Goal: Task Accomplishment & Management: Manage account settings

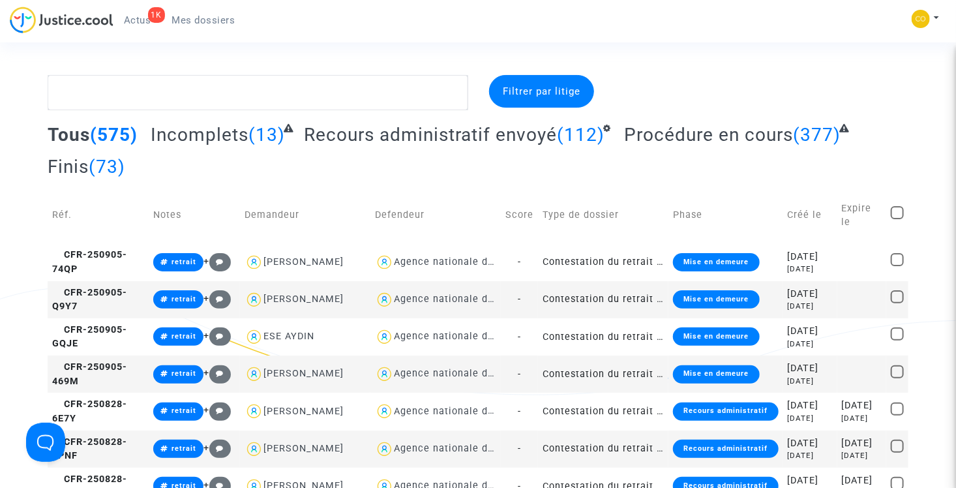
click at [216, 22] on span "Mes dossiers" at bounding box center [203, 20] width 63 height 12
click at [201, 22] on span "Mes dossiers" at bounding box center [203, 20] width 63 height 12
click at [140, 18] on span "Actus" at bounding box center [137, 20] width 27 height 12
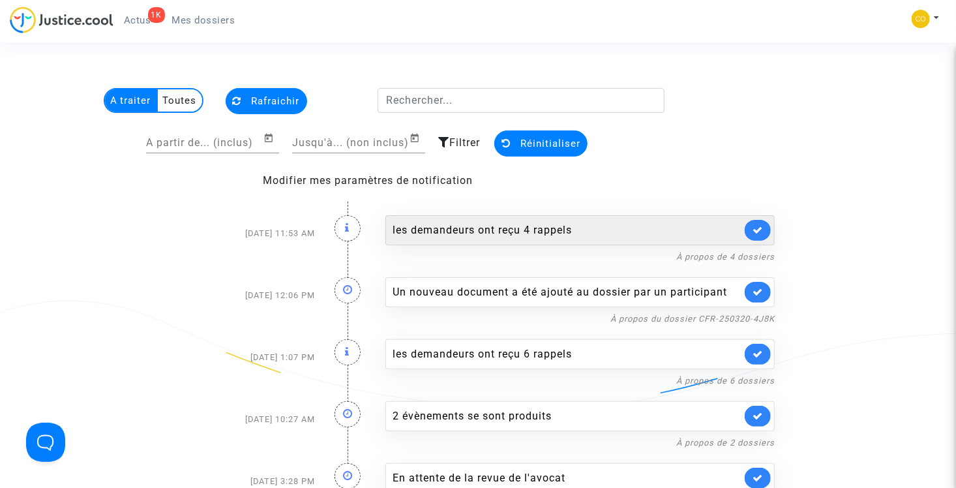
scroll to position [65, 0]
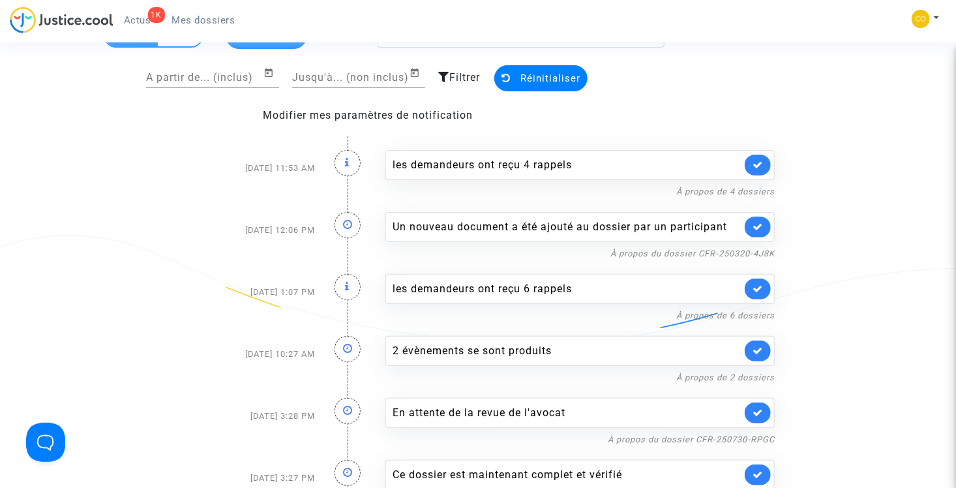
click at [672, 224] on div "Un nouveau document a été ajouté au dossier par un participant" at bounding box center [566, 227] width 349 height 16
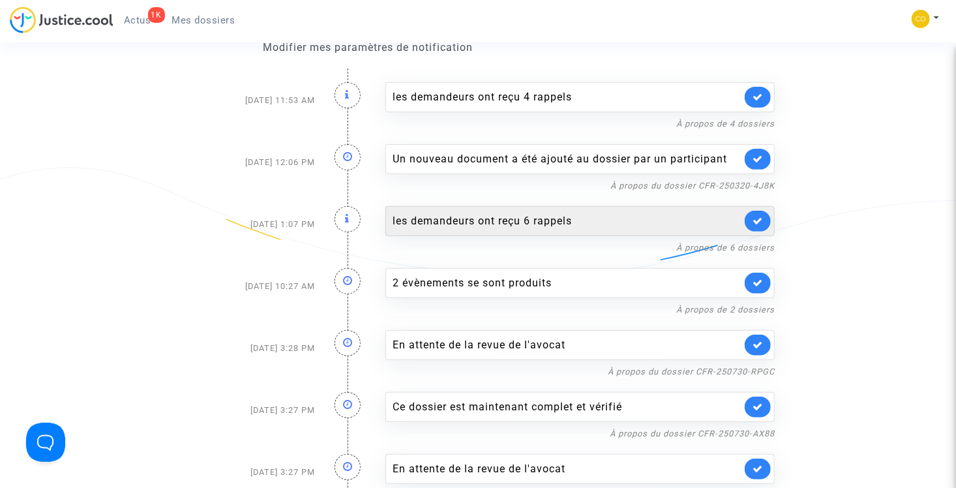
scroll to position [196, 0]
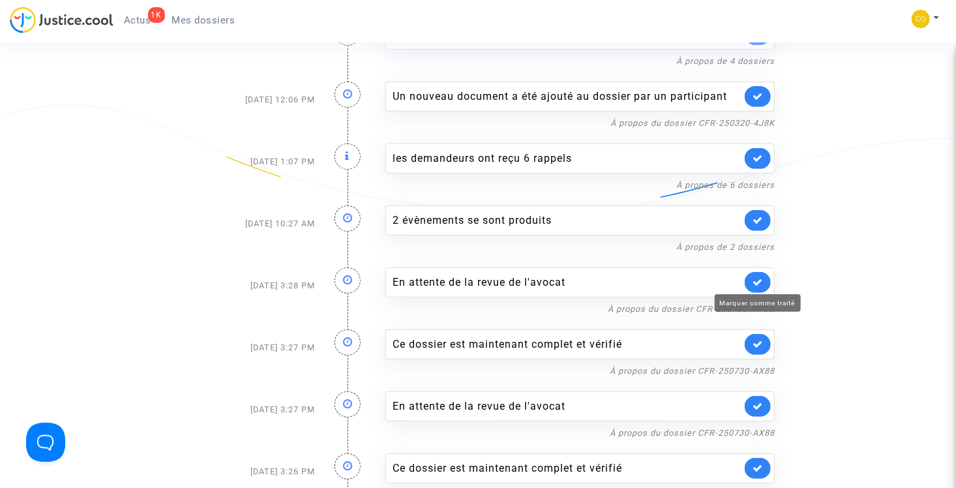
click at [756, 283] on icon at bounding box center [757, 282] width 10 height 10
click at [760, 277] on icon at bounding box center [757, 282] width 10 height 10
click at [754, 279] on icon at bounding box center [757, 282] width 10 height 10
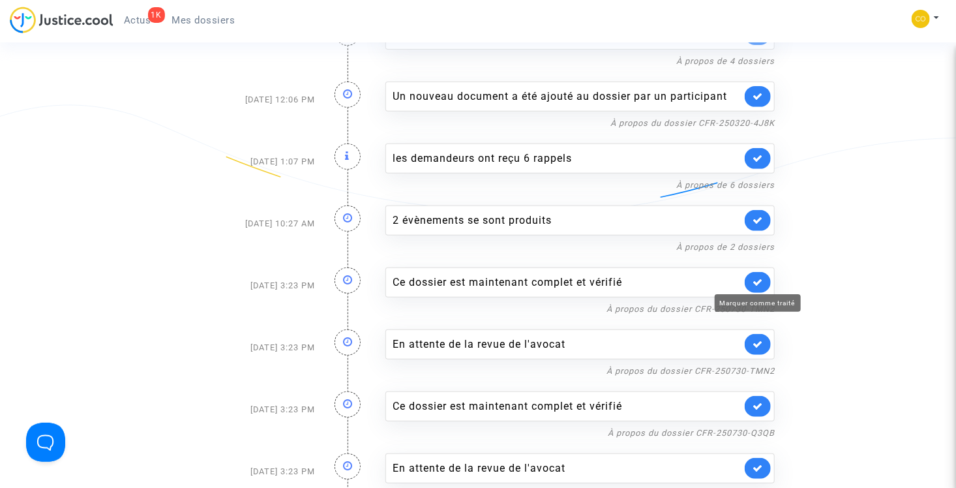
click at [754, 279] on icon at bounding box center [757, 282] width 10 height 10
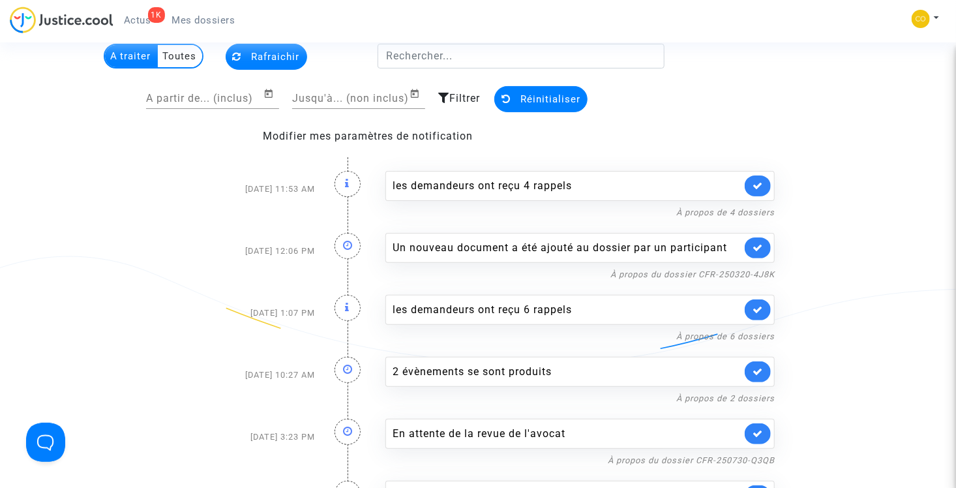
scroll to position [22, 0]
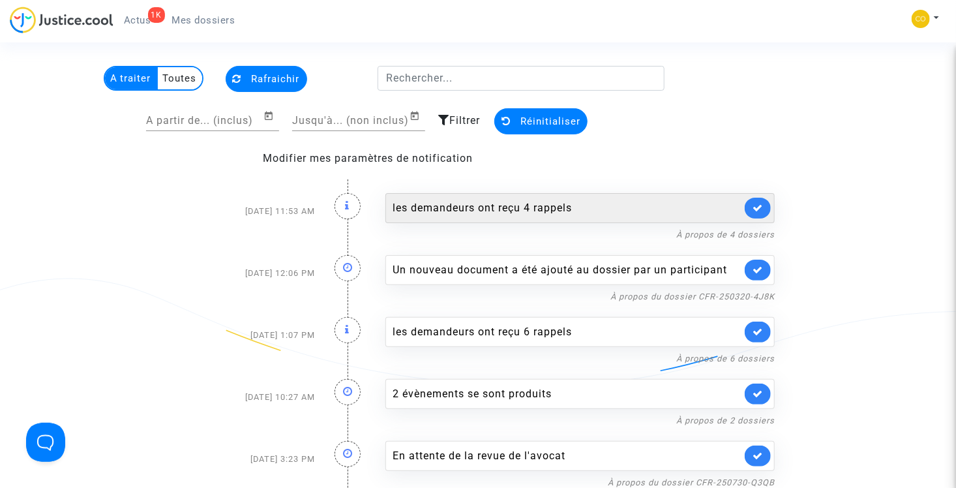
click at [494, 212] on div "les demandeurs ont reçu 4 rappels" at bounding box center [566, 208] width 349 height 16
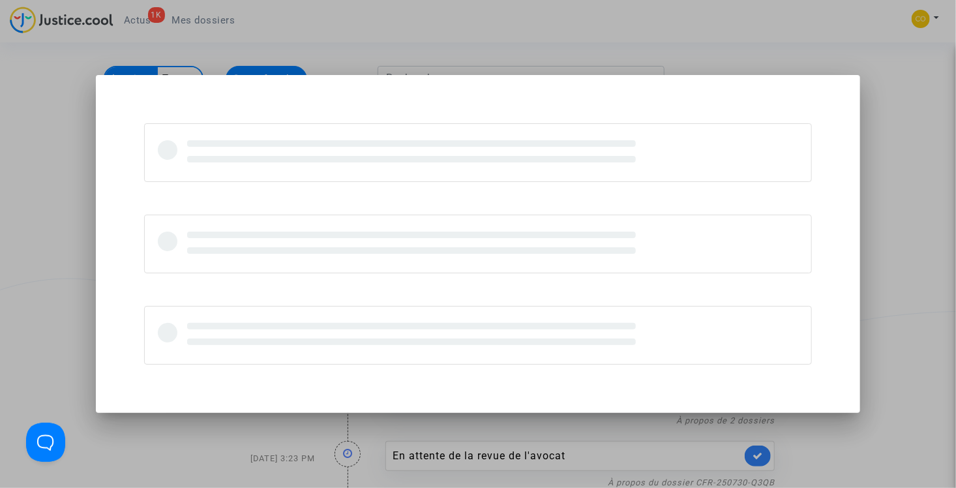
scroll to position [0, 0]
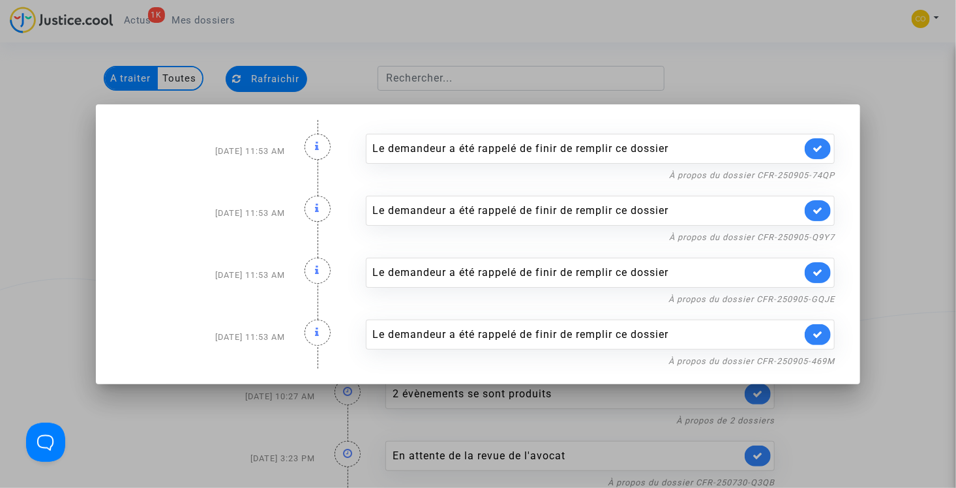
click at [578, 143] on div "Le demandeur a été rappelé de finir de remplir ce dossier" at bounding box center [587, 149] width 429 height 16
click at [715, 175] on link "À propos du dossier CFR-250905-74QP" at bounding box center [752, 175] width 166 height 10
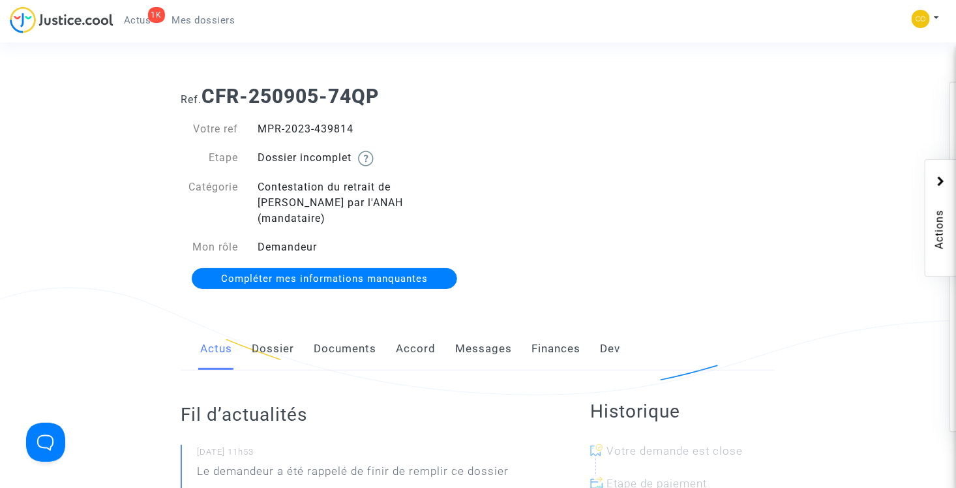
click at [282, 335] on link "Dossier" at bounding box center [273, 348] width 42 height 43
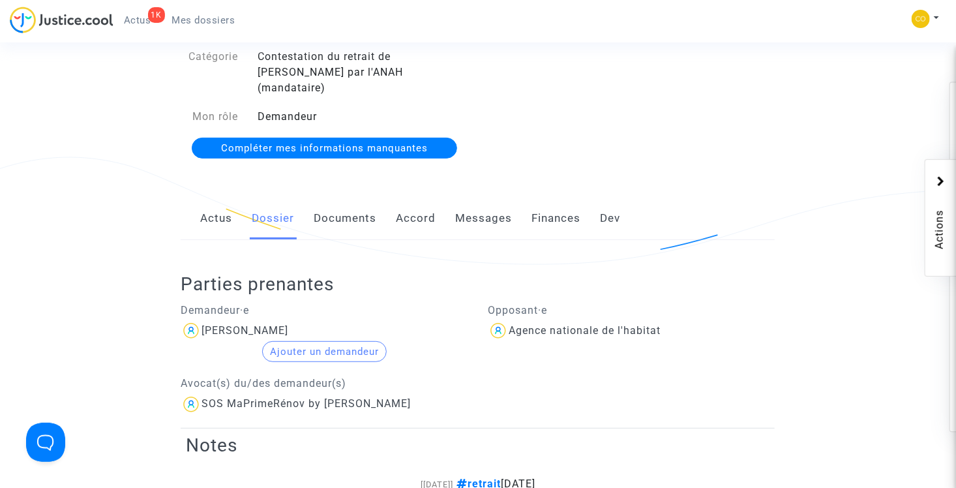
scroll to position [130, 0]
click at [346, 211] on link "Documents" at bounding box center [345, 218] width 63 height 43
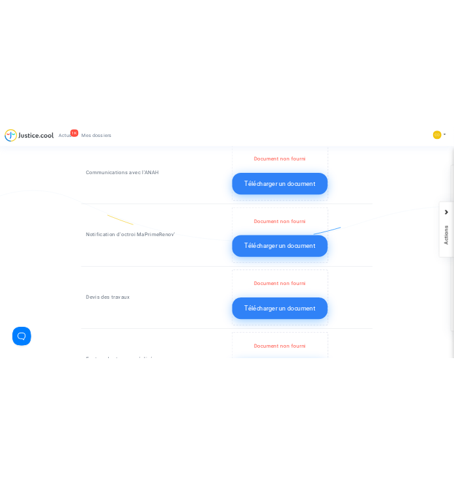
scroll to position [717, 0]
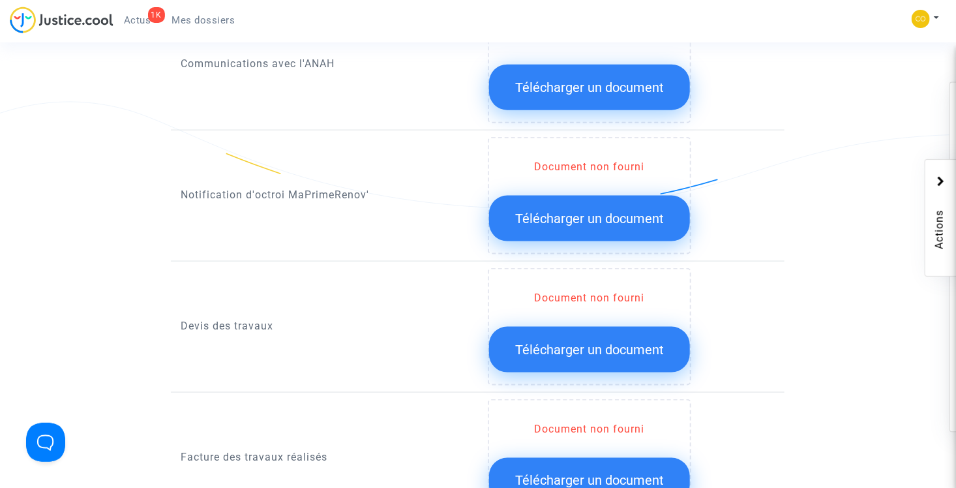
click at [611, 196] on button "Télécharger un document" at bounding box center [589, 219] width 201 height 46
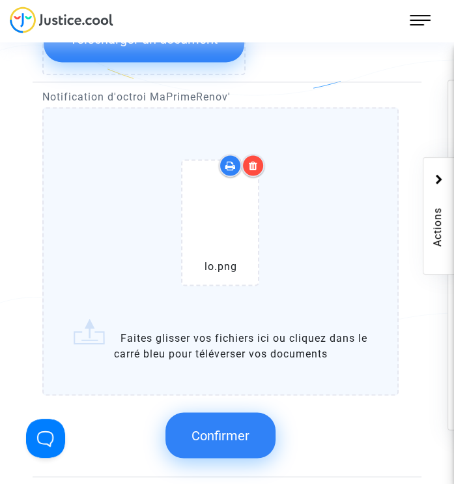
scroll to position [913, 0]
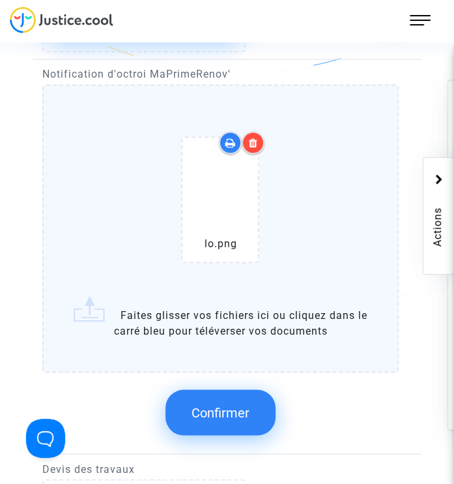
click at [255, 410] on button "Confirmer" at bounding box center [221, 412] width 110 height 46
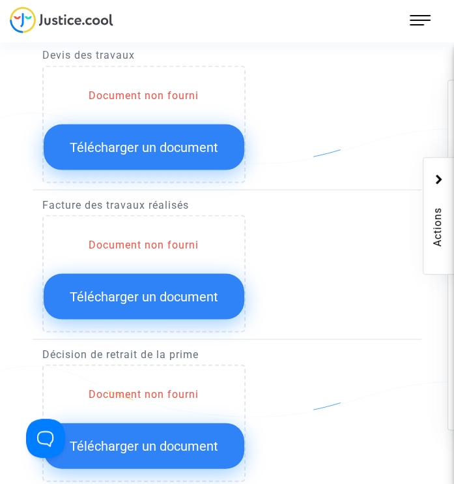
scroll to position [1108, 0]
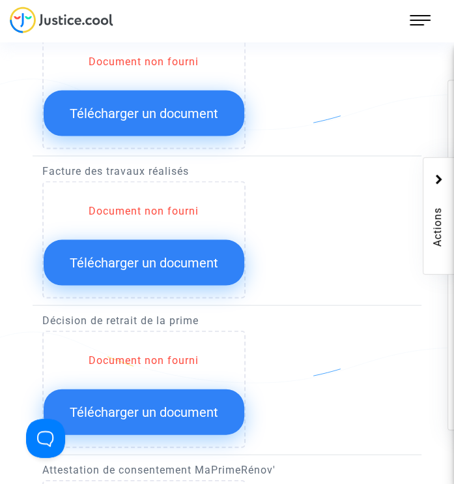
click at [191, 261] on span "Télécharger un document" at bounding box center [144, 262] width 149 height 16
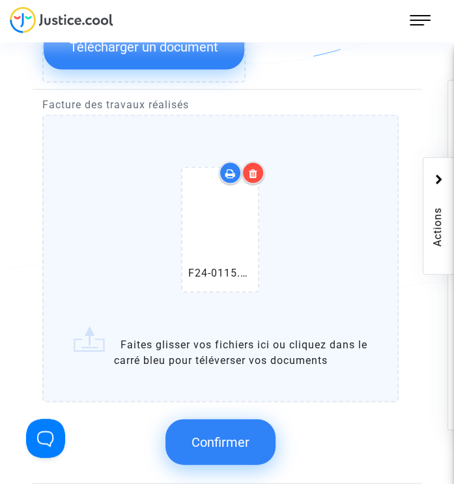
scroll to position [1239, 0]
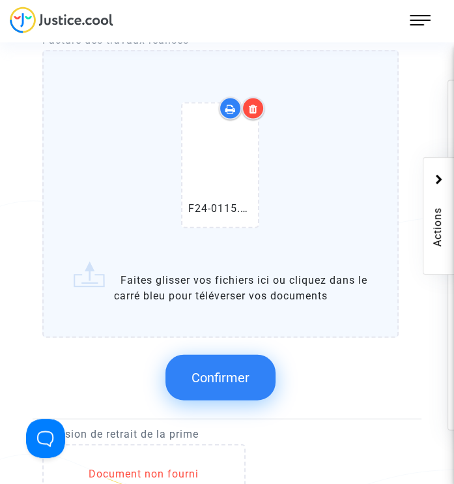
click at [238, 370] on span "Confirmer" at bounding box center [221, 378] width 58 height 16
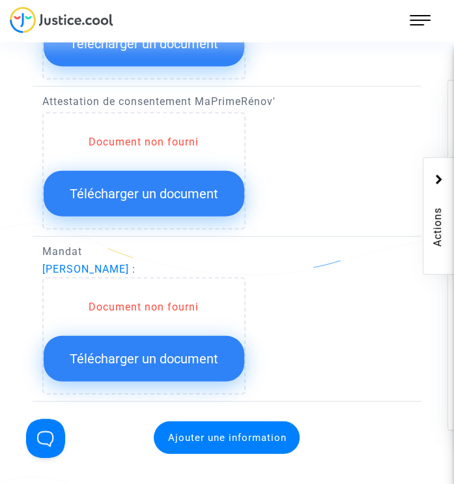
scroll to position [1500, 0]
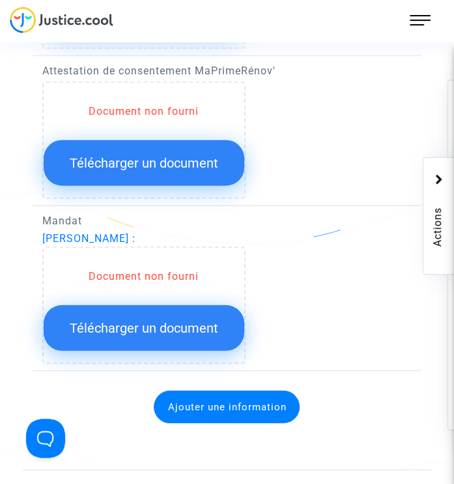
click at [155, 333] on button "Télécharger un document" at bounding box center [144, 328] width 201 height 46
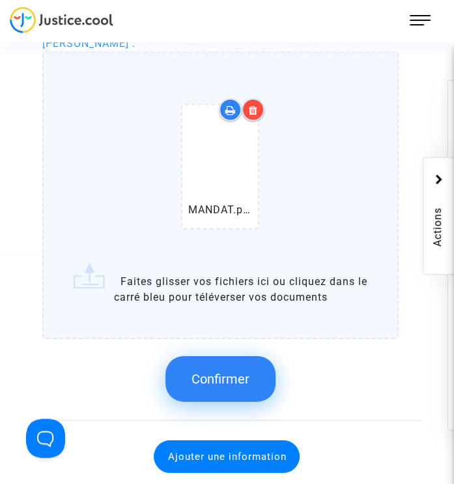
scroll to position [1695, 0]
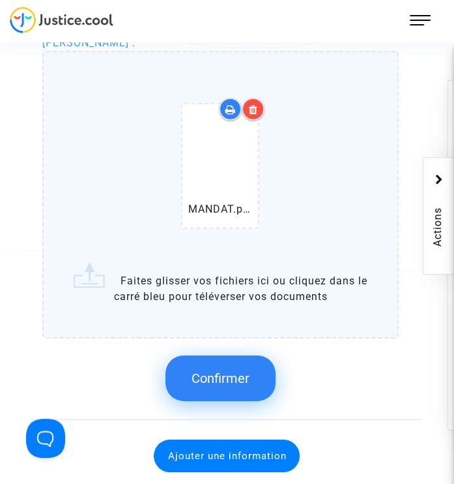
click at [230, 377] on span "Confirmer" at bounding box center [221, 378] width 58 height 16
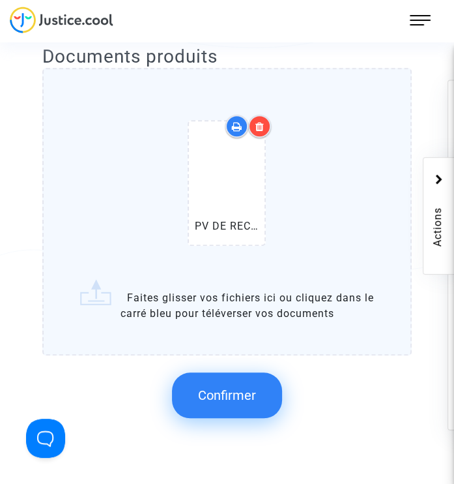
scroll to position [456, 0]
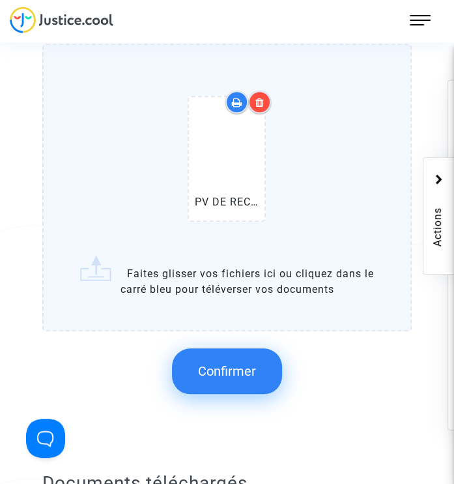
click at [229, 371] on span "Confirmer" at bounding box center [227, 371] width 58 height 16
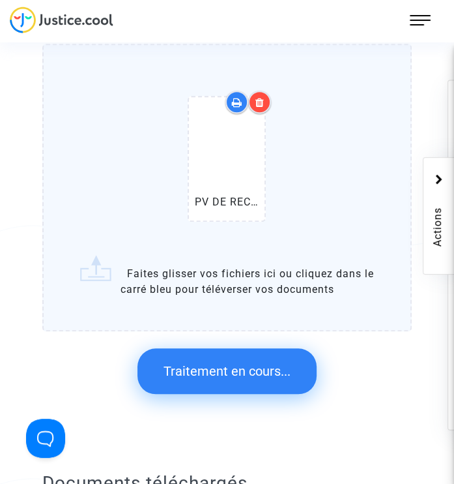
scroll to position [0, 0]
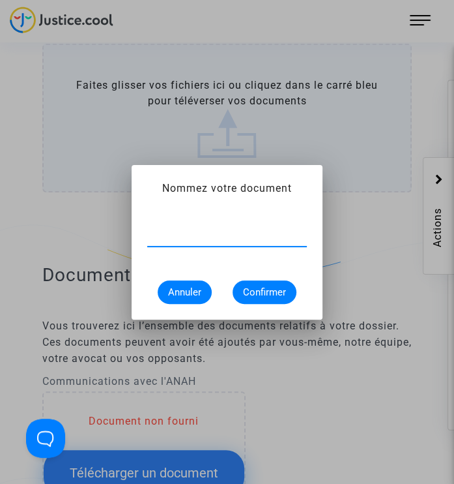
click at [228, 238] on input "text" at bounding box center [227, 236] width 160 height 12
click at [190, 234] on input "PV de reception" at bounding box center [227, 236] width 160 height 12
click at [183, 235] on input "PV de reception" at bounding box center [227, 236] width 160 height 12
type input "PV de réception"
click at [253, 288] on span "Confirmer" at bounding box center [264, 292] width 43 height 12
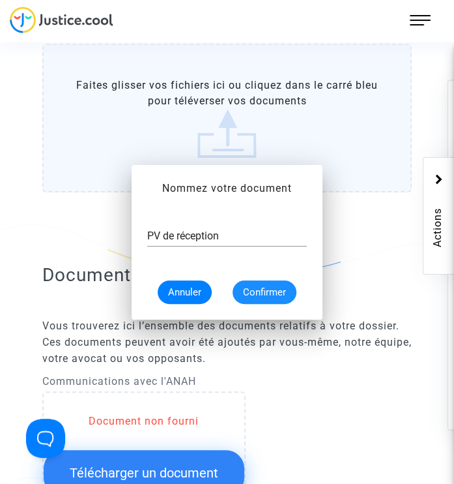
scroll to position [456, 0]
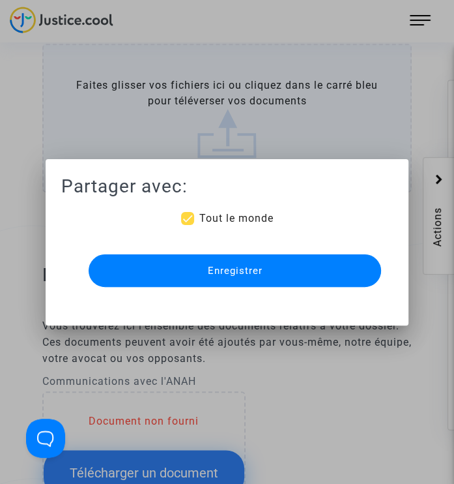
click at [248, 267] on span "Enregistrer" at bounding box center [235, 271] width 55 height 12
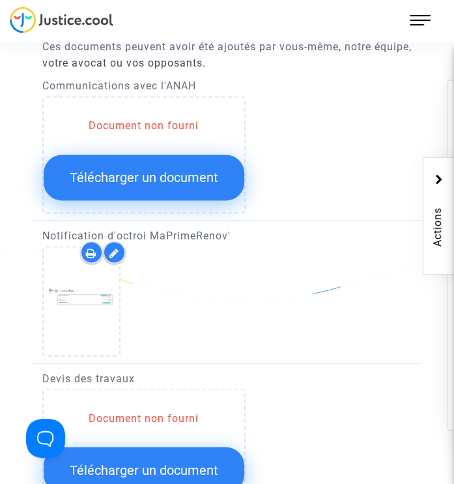
scroll to position [978, 0]
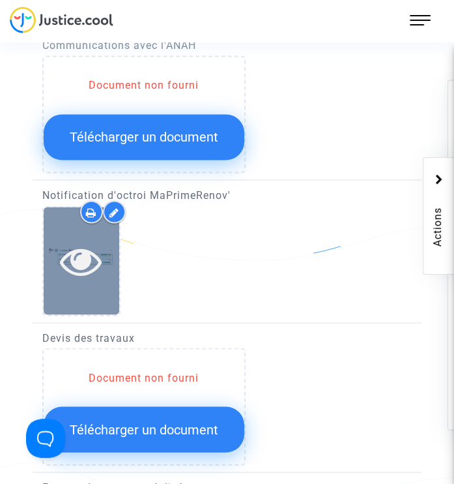
click at [91, 261] on icon at bounding box center [81, 260] width 42 height 42
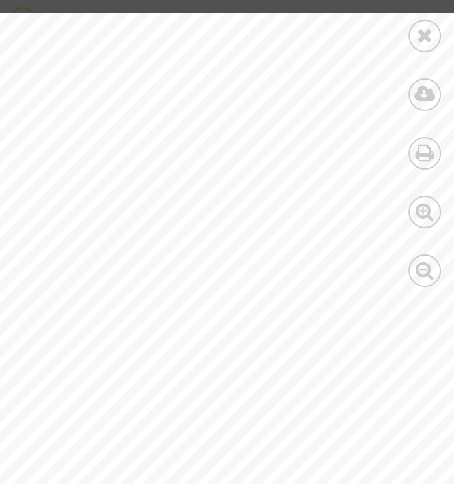
scroll to position [0, 312]
click at [425, 33] on icon at bounding box center [425, 35] width 16 height 20
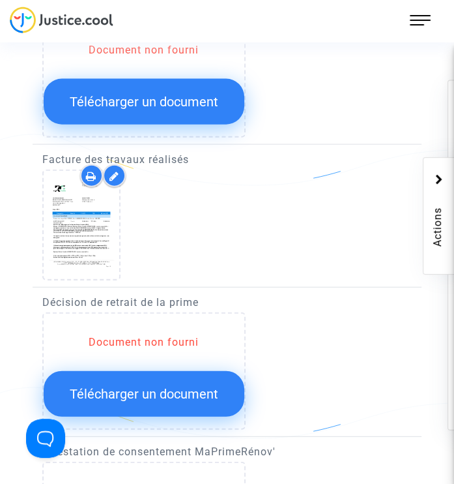
scroll to position [1369, 0]
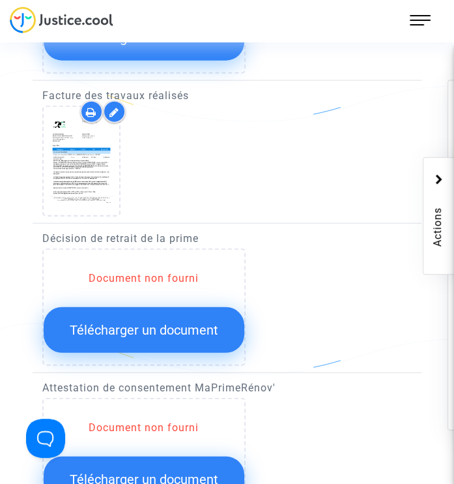
click at [189, 322] on span "Télécharger un document" at bounding box center [144, 330] width 149 height 16
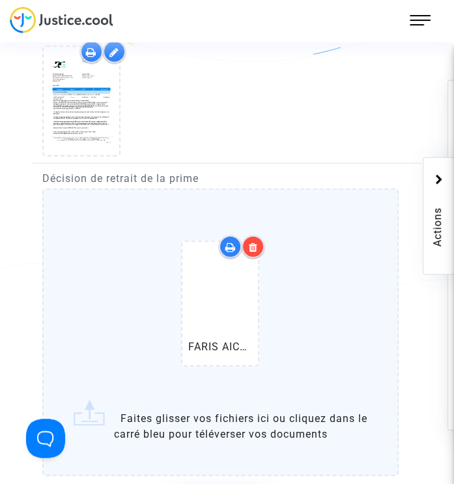
scroll to position [1500, 0]
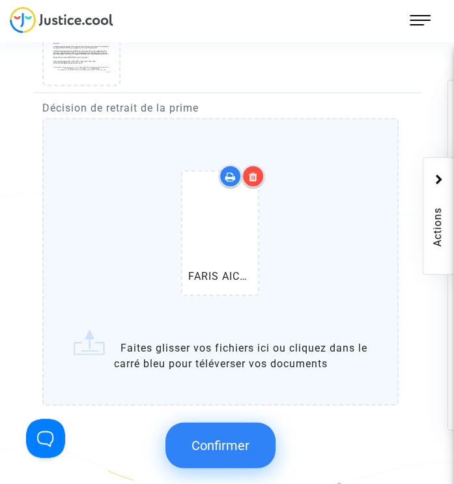
click at [231, 437] on span "Confirmer" at bounding box center [221, 445] width 58 height 16
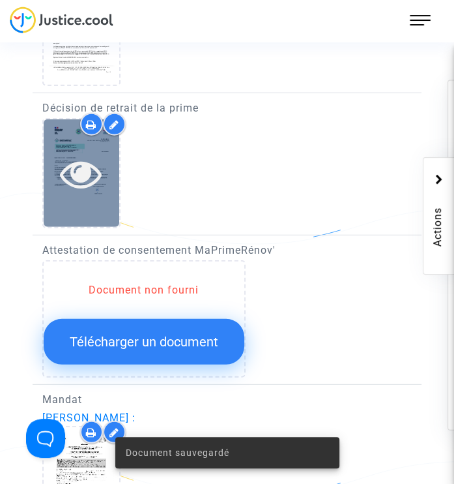
click at [81, 169] on icon at bounding box center [81, 174] width 42 height 42
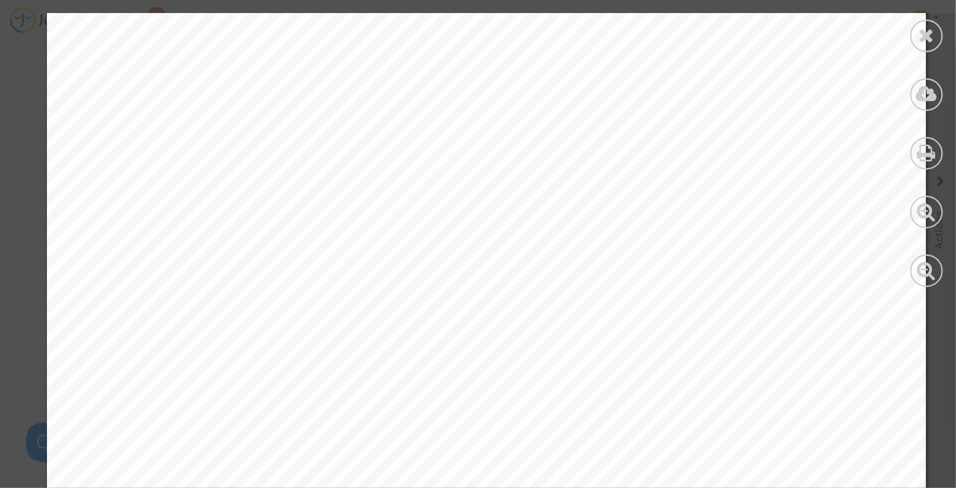
scroll to position [261, 0]
click at [936, 33] on div at bounding box center [926, 36] width 33 height 33
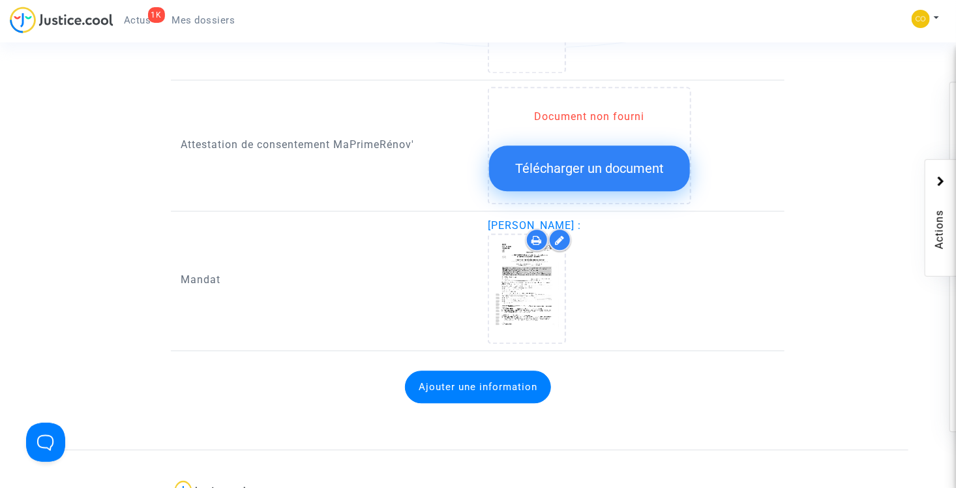
scroll to position [1369, 0]
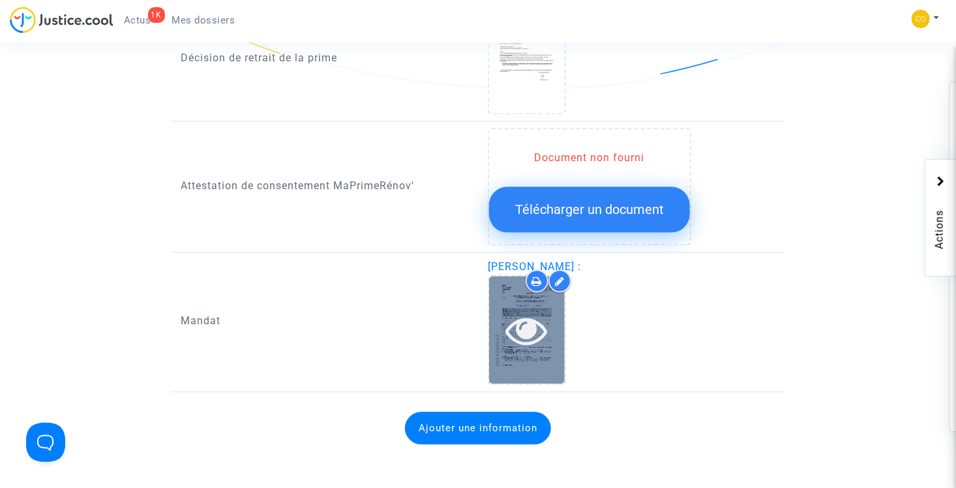
click at [530, 309] on icon at bounding box center [526, 330] width 42 height 42
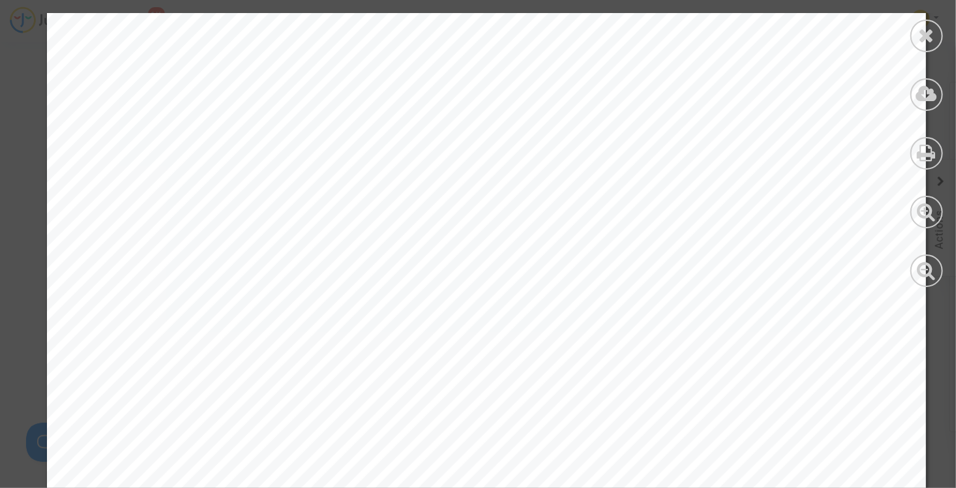
scroll to position [2036, 0]
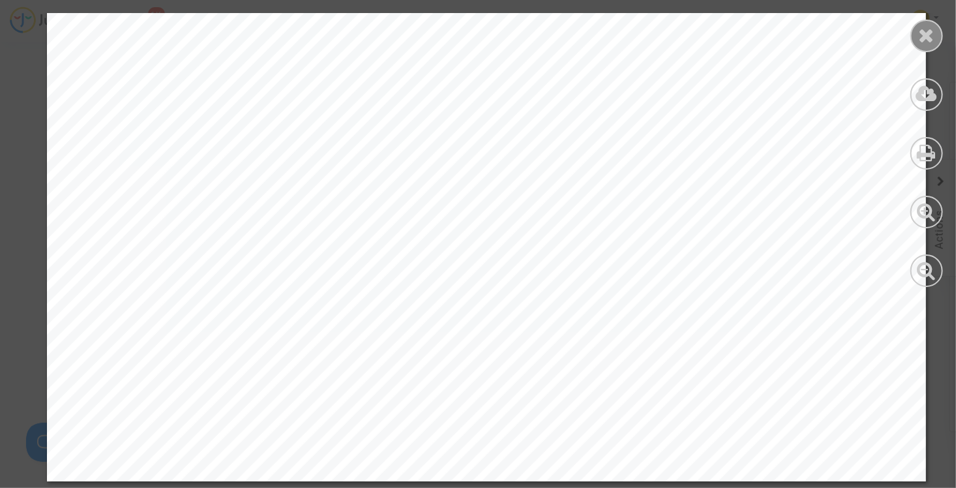
click at [921, 33] on icon at bounding box center [927, 35] width 16 height 20
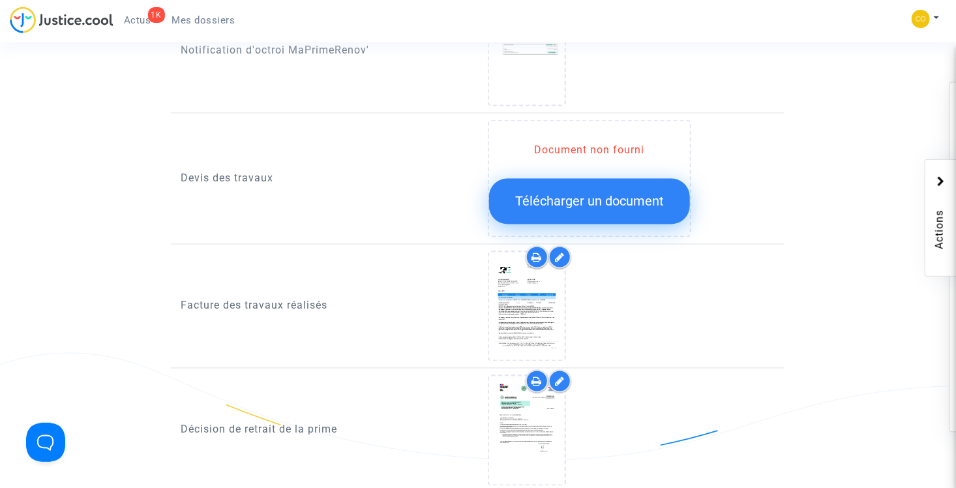
scroll to position [978, 0]
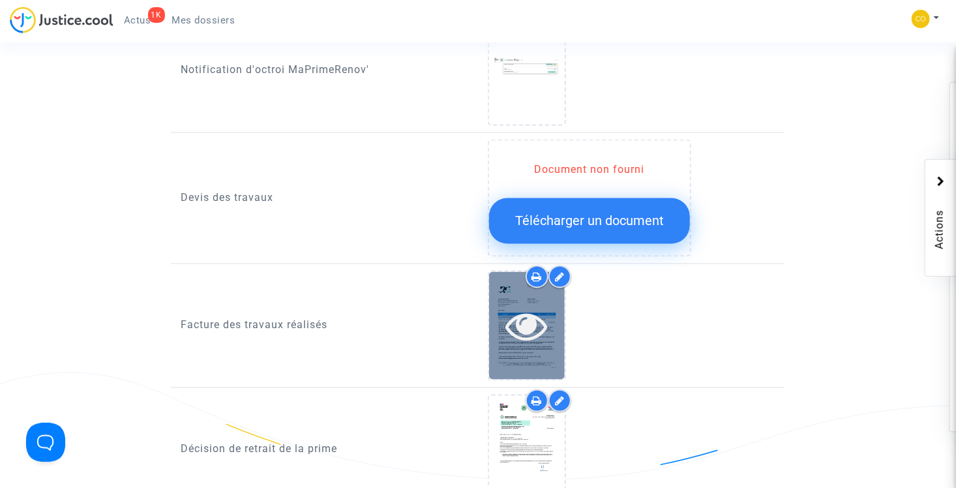
click at [517, 313] on icon at bounding box center [526, 326] width 42 height 42
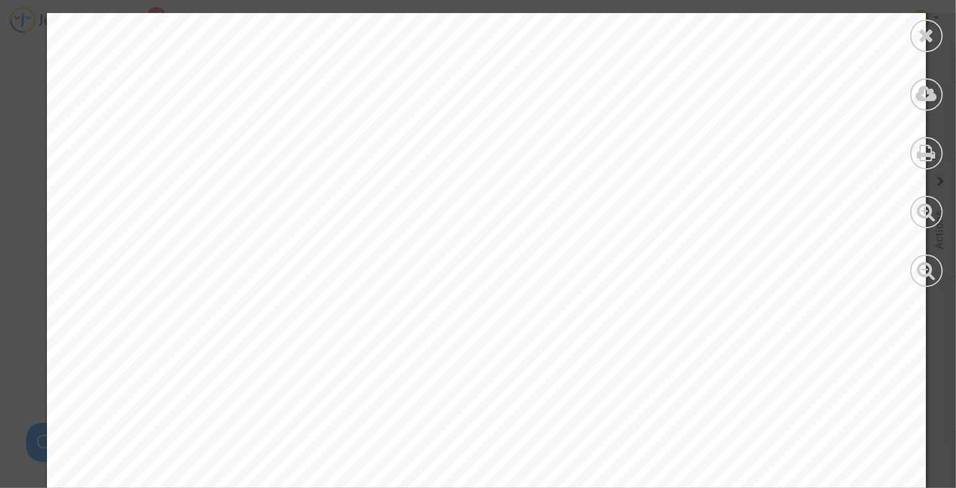
scroll to position [196, 0]
click at [932, 31] on icon at bounding box center [927, 35] width 16 height 20
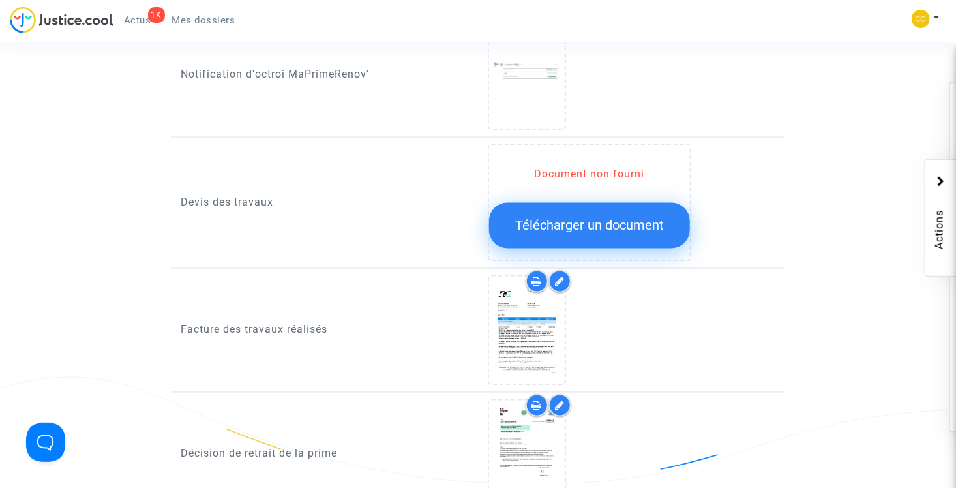
scroll to position [848, 0]
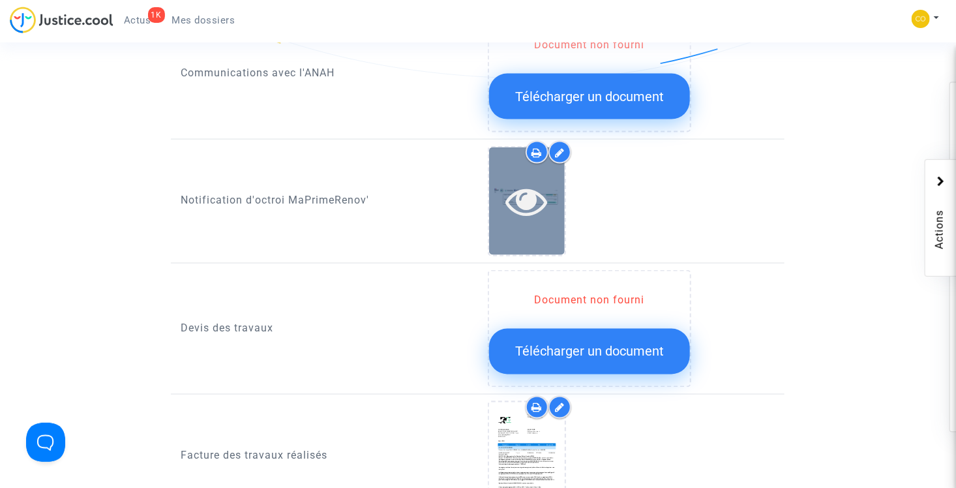
click at [527, 183] on icon at bounding box center [526, 201] width 42 height 42
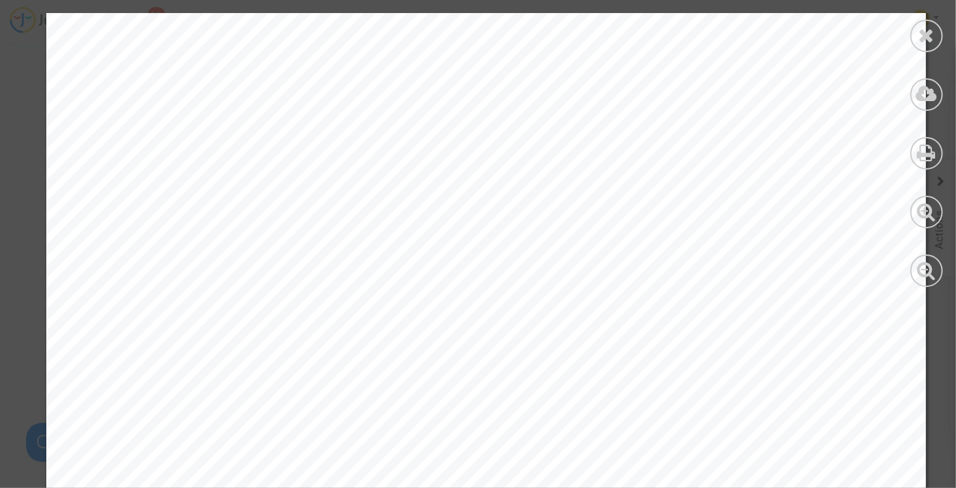
scroll to position [391, 0]
click at [923, 33] on icon at bounding box center [927, 35] width 16 height 20
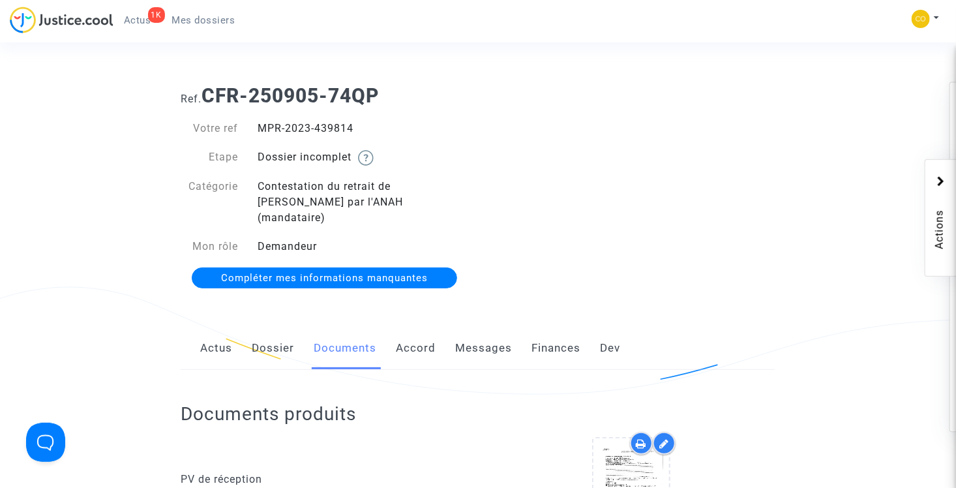
scroll to position [0, 0]
click at [138, 22] on span "Actus" at bounding box center [137, 20] width 27 height 12
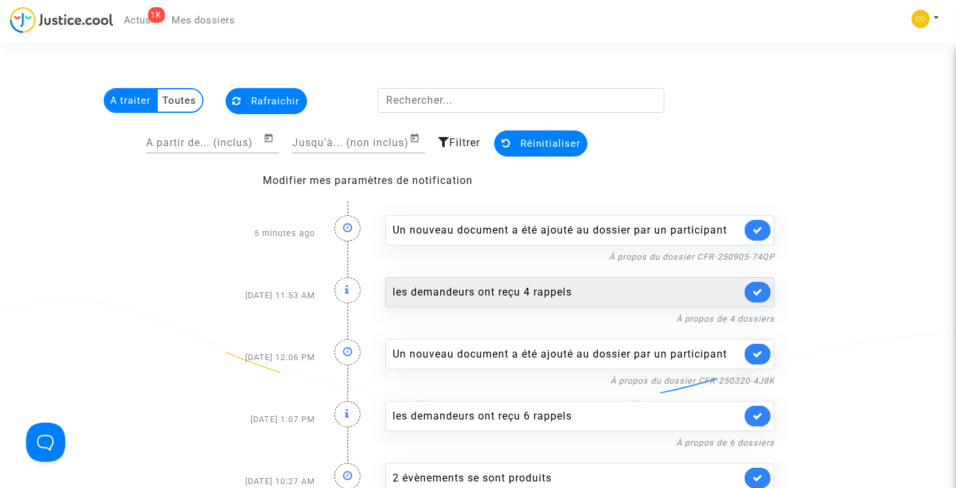
click at [511, 287] on div "les demandeurs ont reçu 4 rappels" at bounding box center [566, 292] width 349 height 16
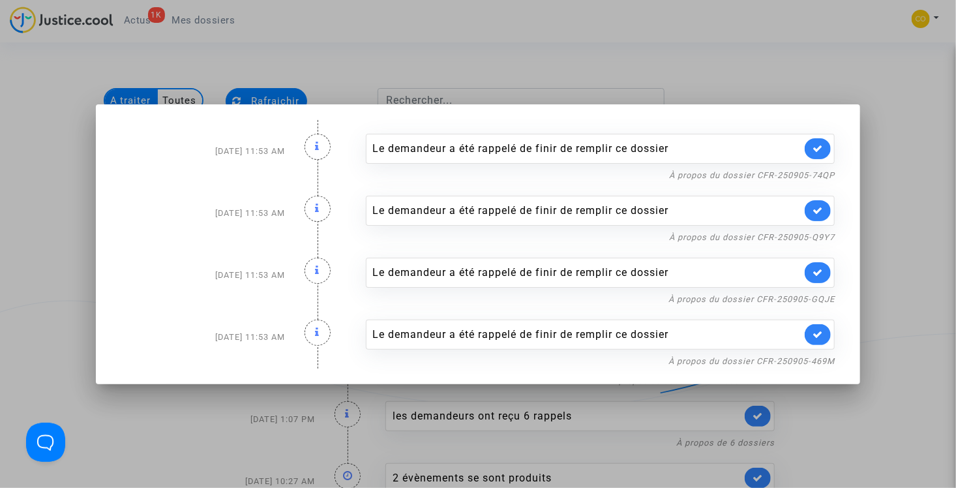
click at [477, 207] on div "Le demandeur a été rappelé de finir de remplir ce dossier" at bounding box center [587, 211] width 429 height 16
click at [749, 213] on div "Le demandeur a été rappelé de finir de remplir ce dossier" at bounding box center [587, 211] width 429 height 16
click at [730, 238] on link "À propos du dossier CFR-250905-Q9Y7" at bounding box center [752, 237] width 166 height 10
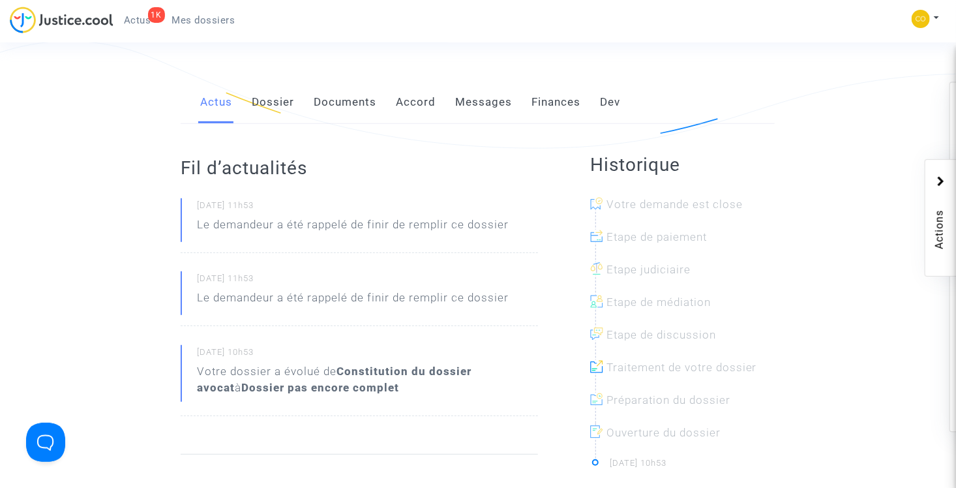
scroll to position [130, 0]
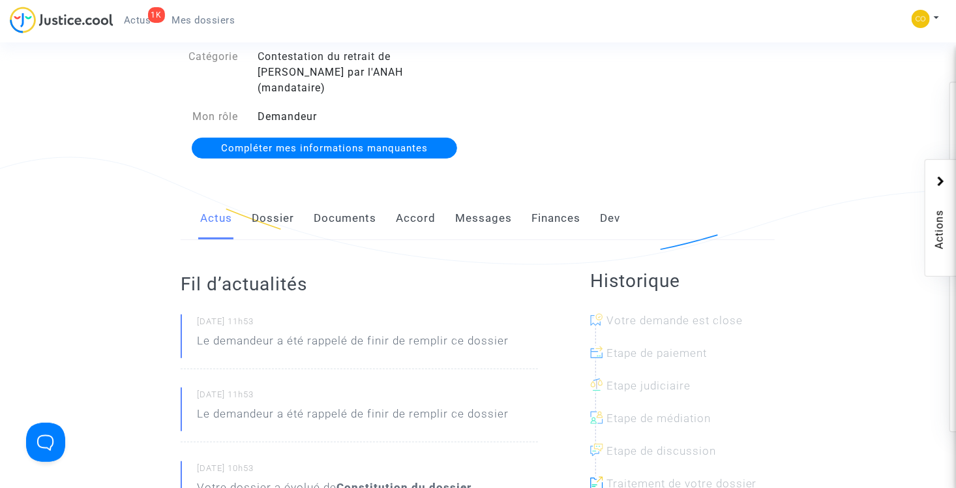
click at [282, 205] on link "Dossier" at bounding box center [273, 218] width 42 height 43
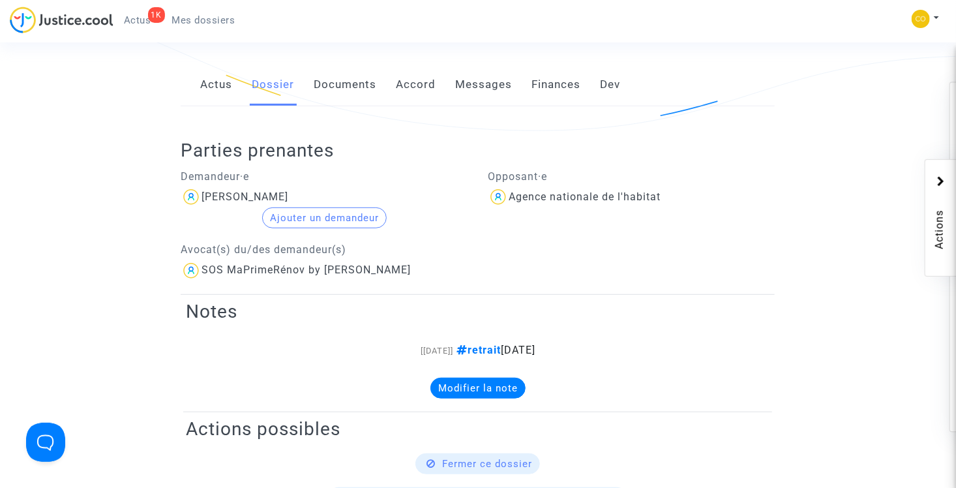
scroll to position [261, 0]
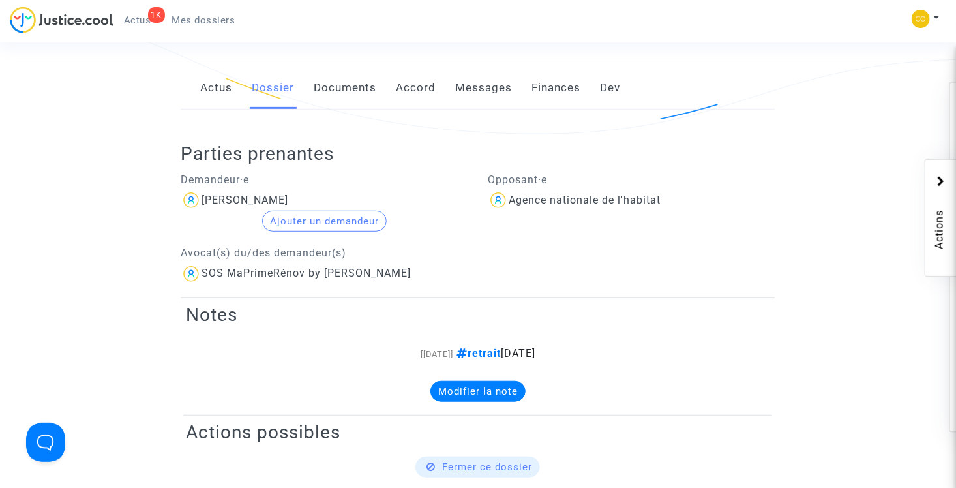
click at [346, 78] on link "Documents" at bounding box center [345, 88] width 63 height 43
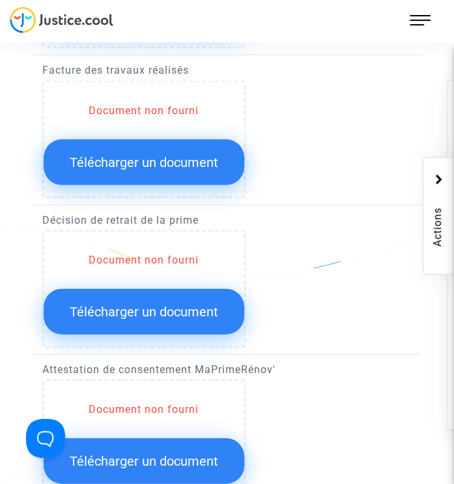
scroll to position [1239, 0]
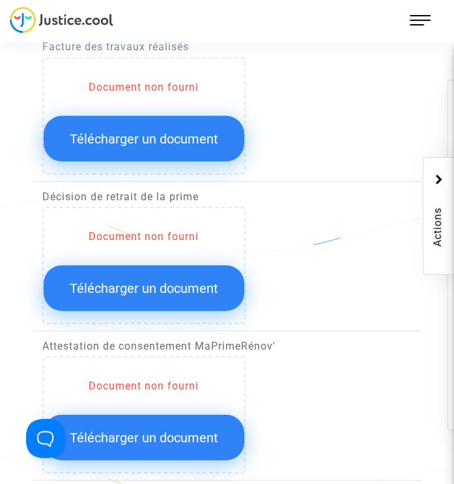
click at [166, 295] on button "Télécharger un document" at bounding box center [144, 288] width 201 height 46
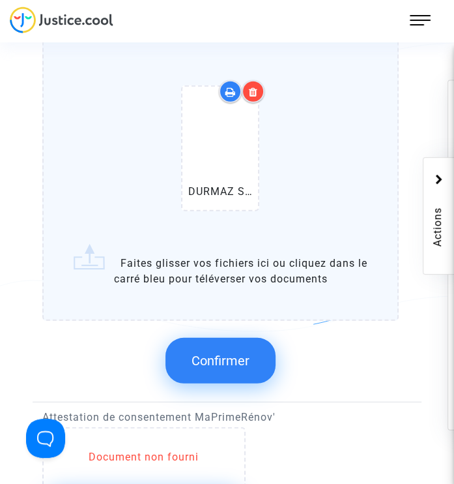
scroll to position [1386, 0]
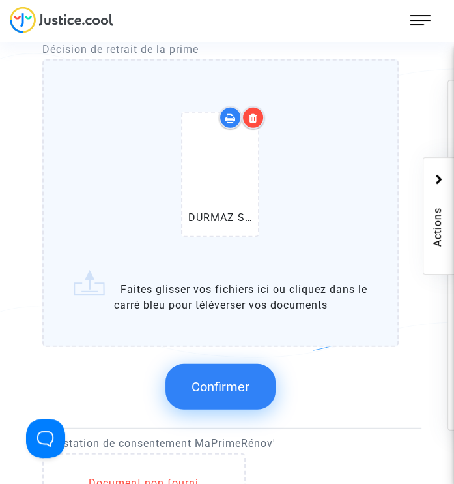
click at [241, 381] on span "Confirmer" at bounding box center [221, 387] width 58 height 16
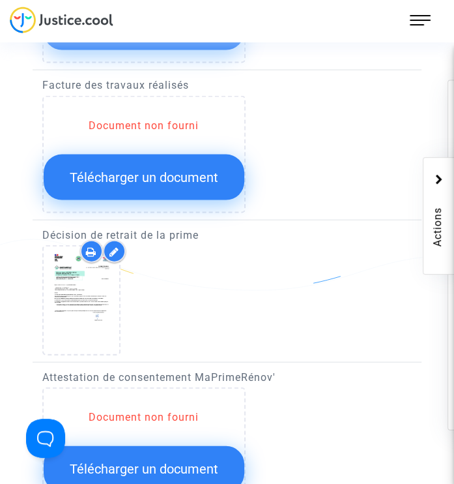
scroll to position [1125, 0]
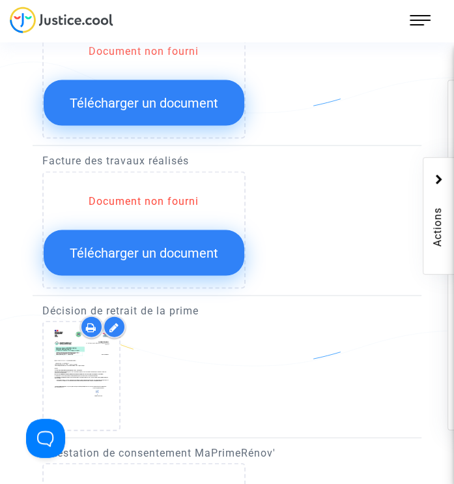
click at [168, 259] on button "Télécharger un document" at bounding box center [144, 252] width 201 height 46
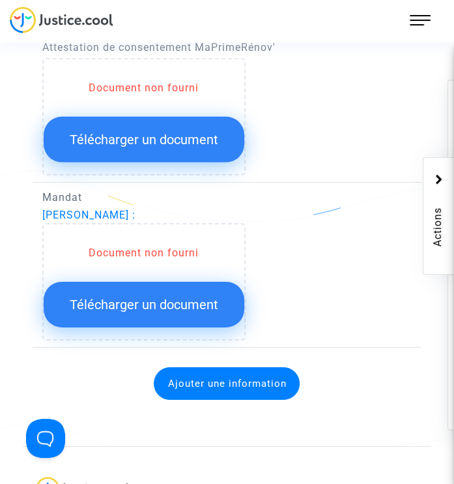
scroll to position [1777, 0]
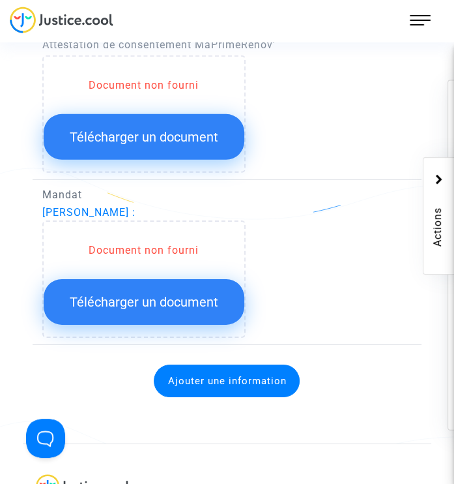
click at [175, 303] on button "Télécharger un document" at bounding box center [144, 302] width 201 height 46
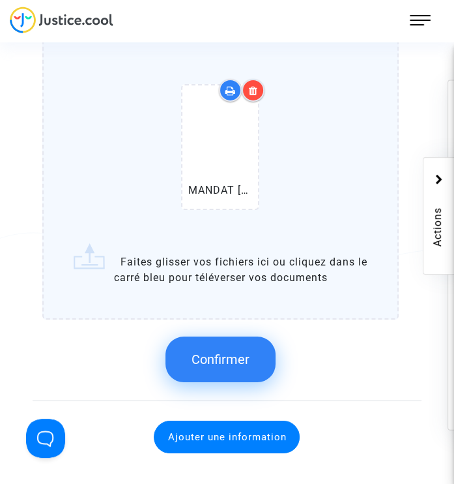
scroll to position [1973, 0]
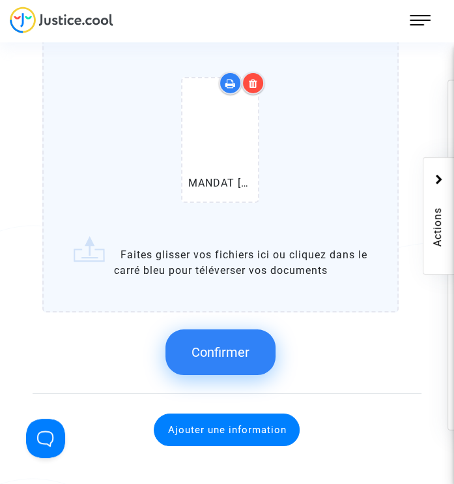
click at [233, 352] on span "Confirmer" at bounding box center [221, 352] width 58 height 16
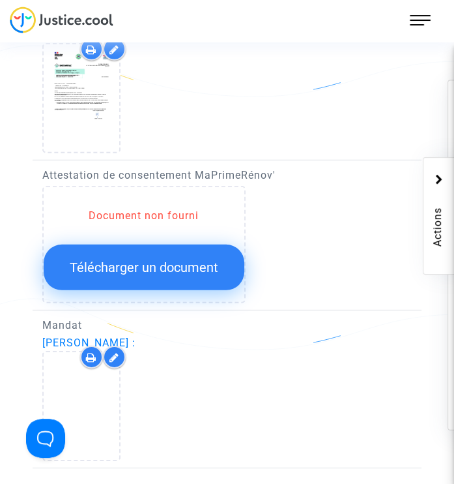
scroll to position [1582, 0]
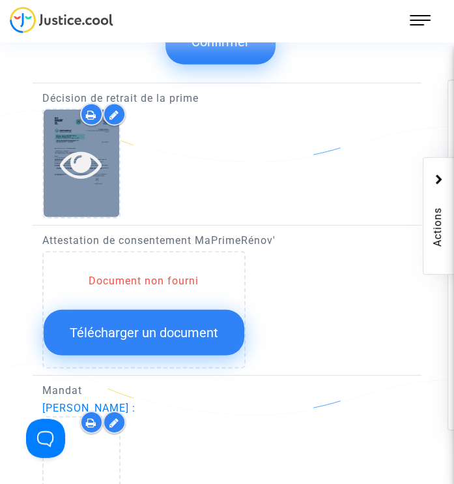
click at [81, 156] on icon at bounding box center [81, 164] width 42 height 42
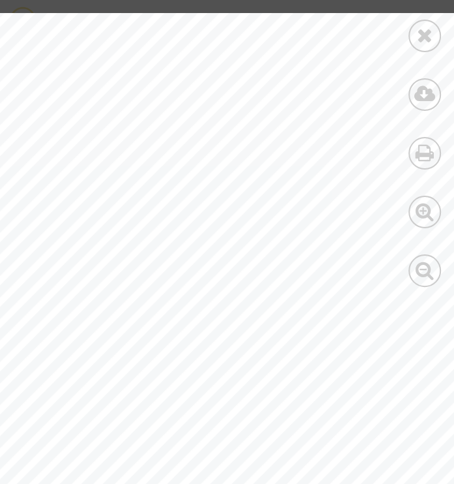
scroll to position [0, 0]
click at [421, 33] on icon at bounding box center [425, 35] width 16 height 20
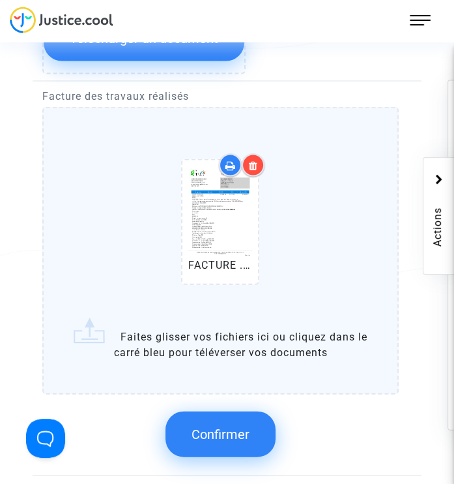
scroll to position [1190, 0]
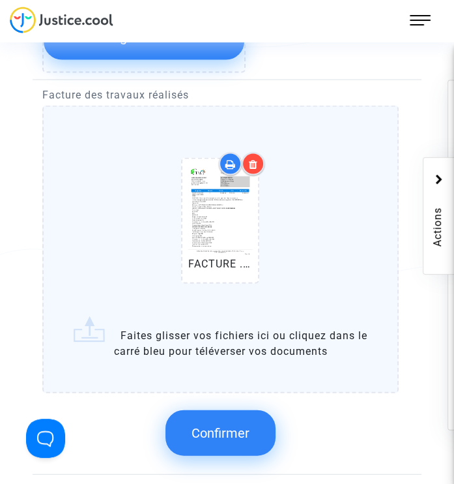
click at [233, 427] on span "Confirmer" at bounding box center [221, 433] width 58 height 16
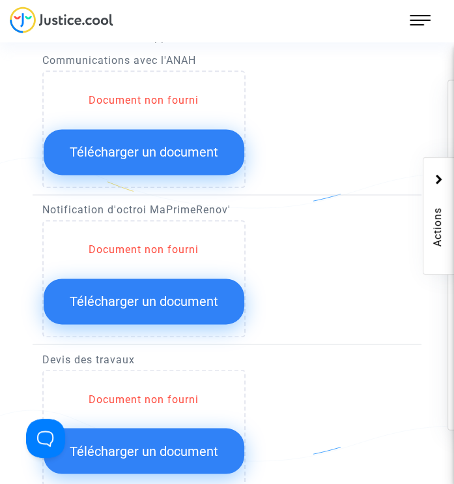
scroll to position [799, 0]
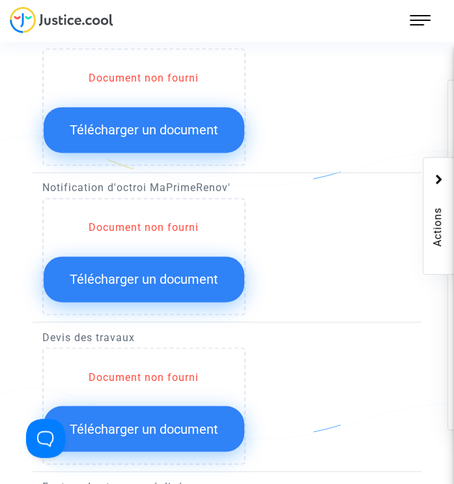
click at [178, 274] on span "Télécharger un document" at bounding box center [144, 279] width 149 height 16
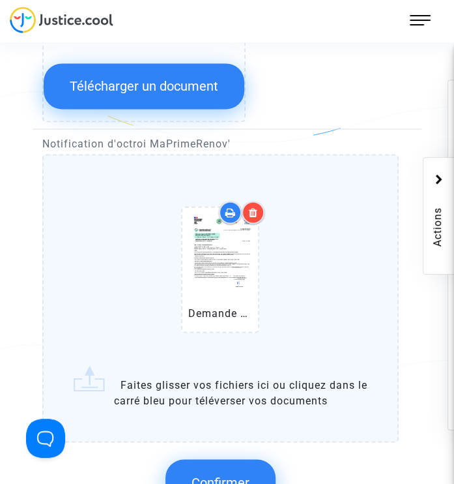
scroll to position [865, 0]
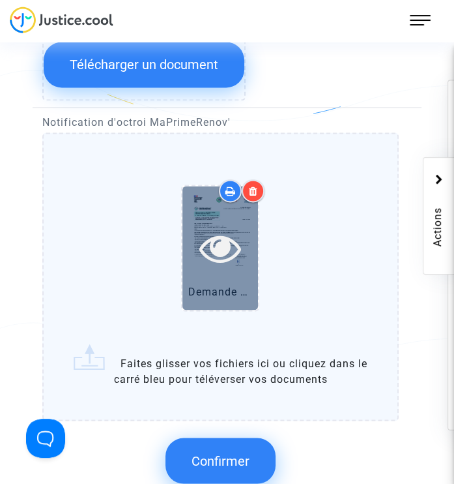
click at [226, 246] on icon at bounding box center [221, 248] width 42 height 42
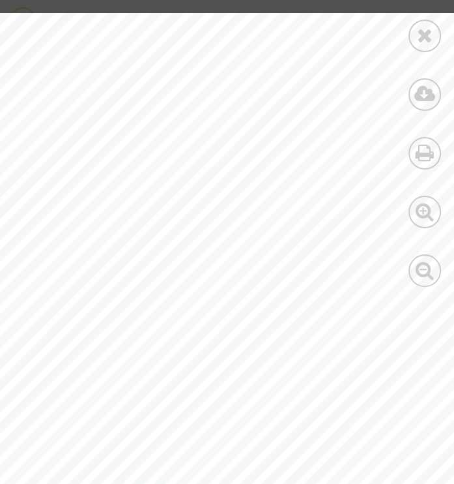
scroll to position [196, 0]
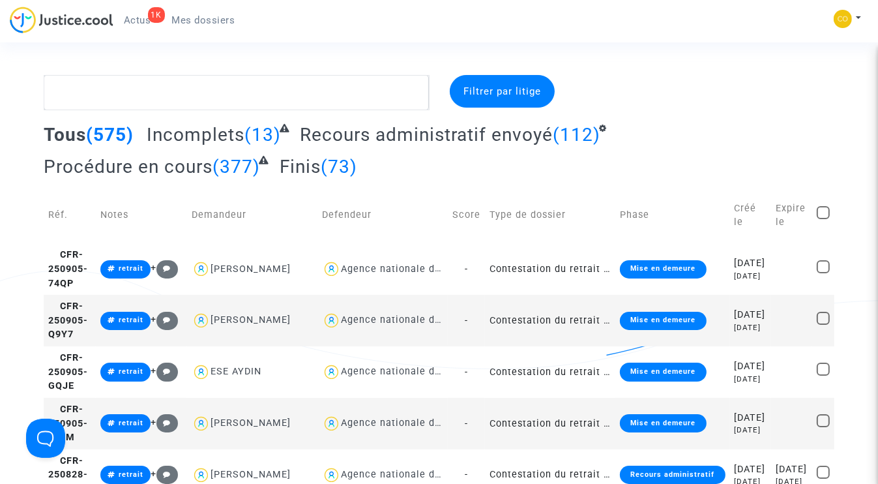
click at [144, 20] on span "Actus" at bounding box center [137, 20] width 27 height 12
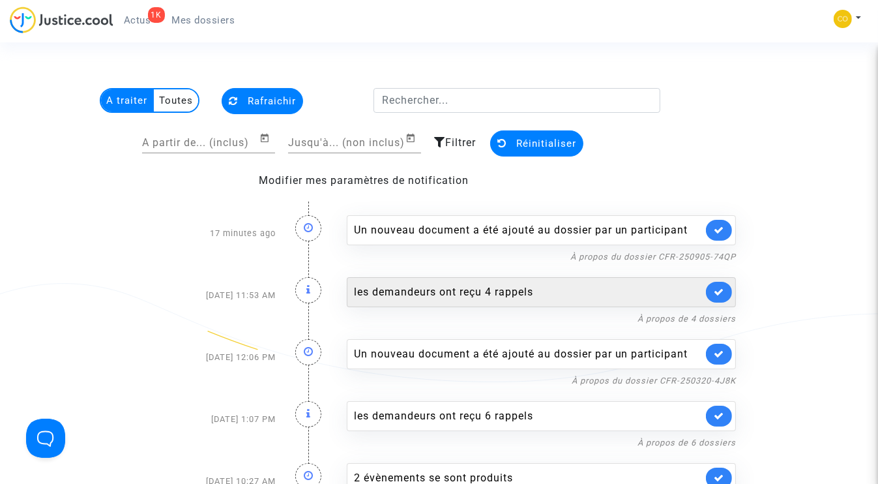
click at [454, 291] on div "les demandeurs ont reçu 4 rappels" at bounding box center [528, 292] width 349 height 16
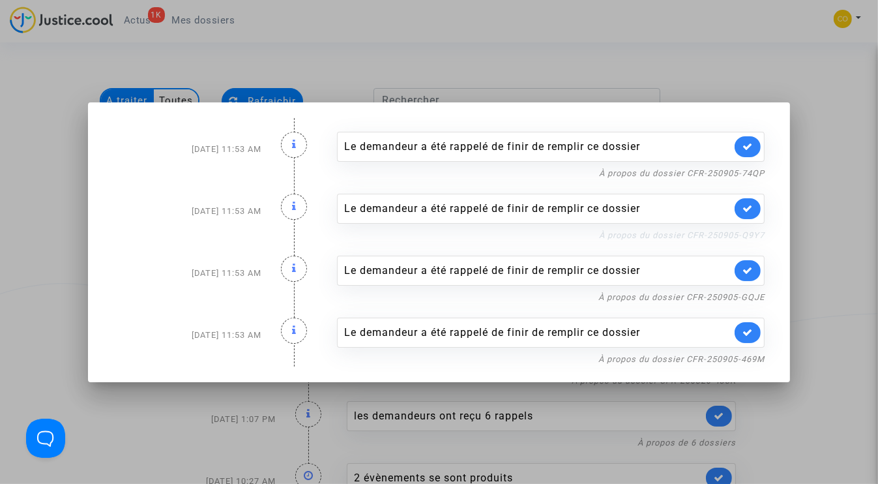
click at [454, 237] on link "À propos du dossier CFR-250905-Q9Y7" at bounding box center [682, 235] width 166 height 10
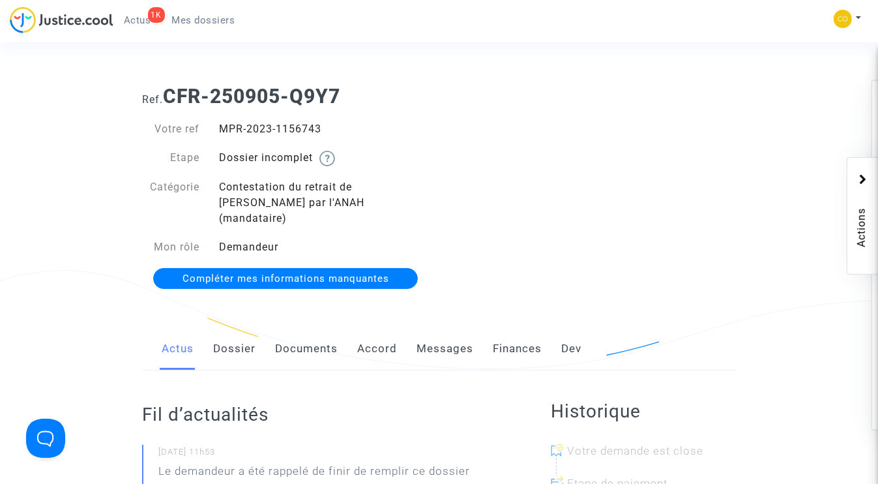
click at [317, 332] on link "Documents" at bounding box center [306, 348] width 63 height 43
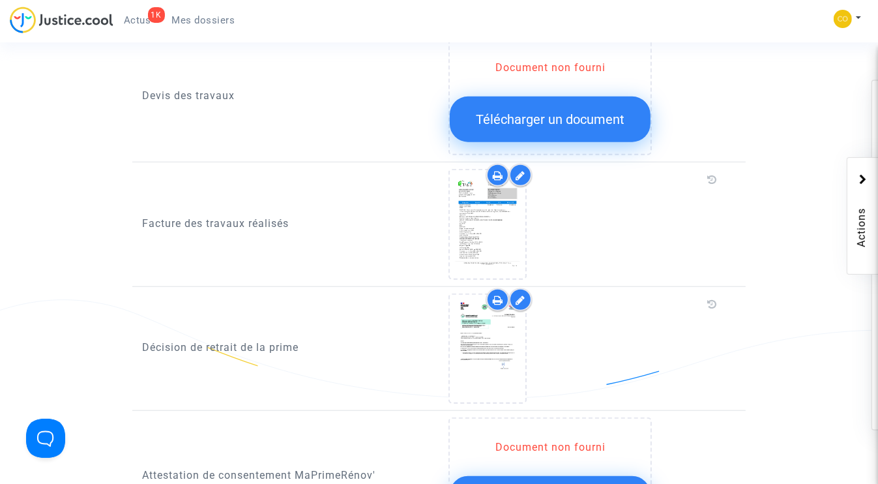
scroll to position [978, 0]
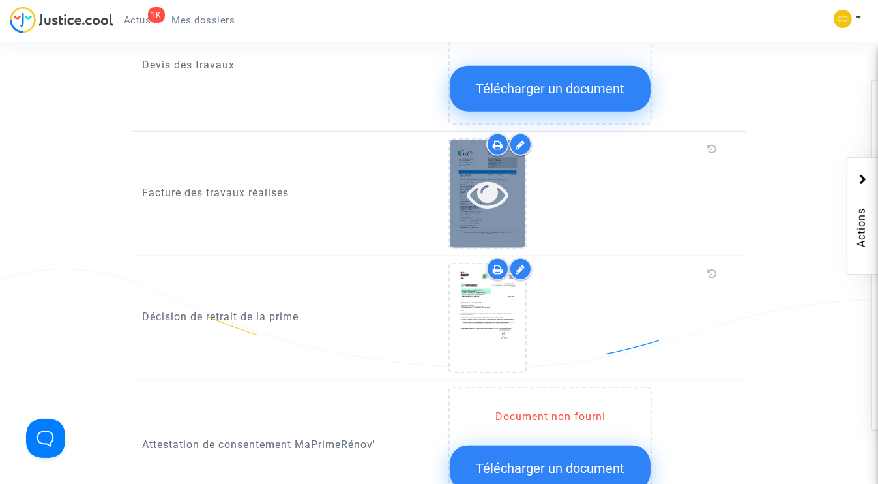
click at [484, 177] on icon at bounding box center [488, 194] width 42 height 42
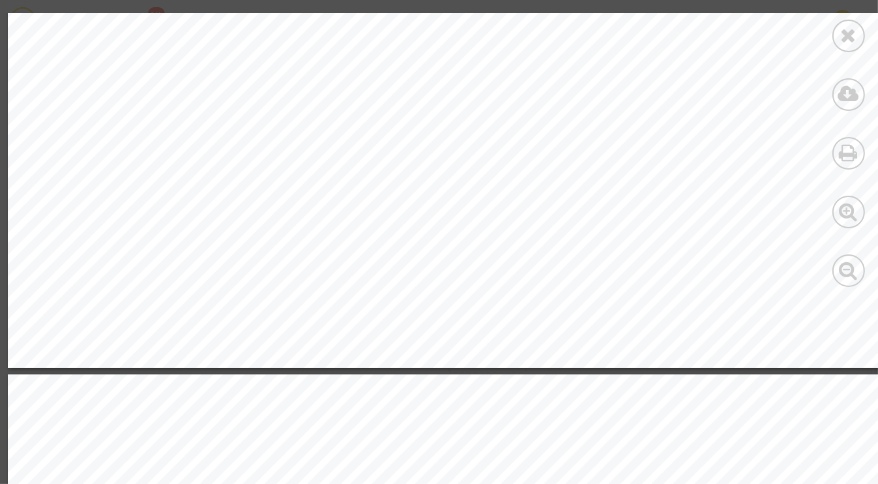
scroll to position [3716, 0]
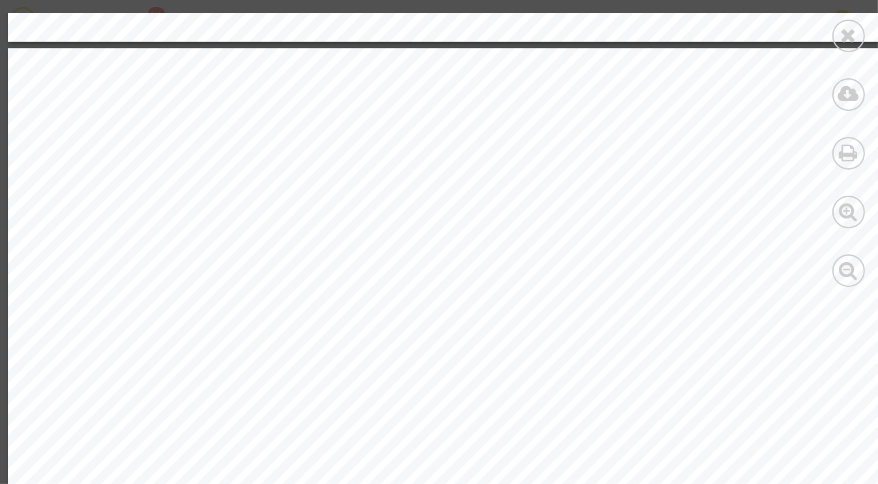
drag, startPoint x: 715, startPoint y: 319, endPoint x: 803, endPoint y: 318, distance: 87.4
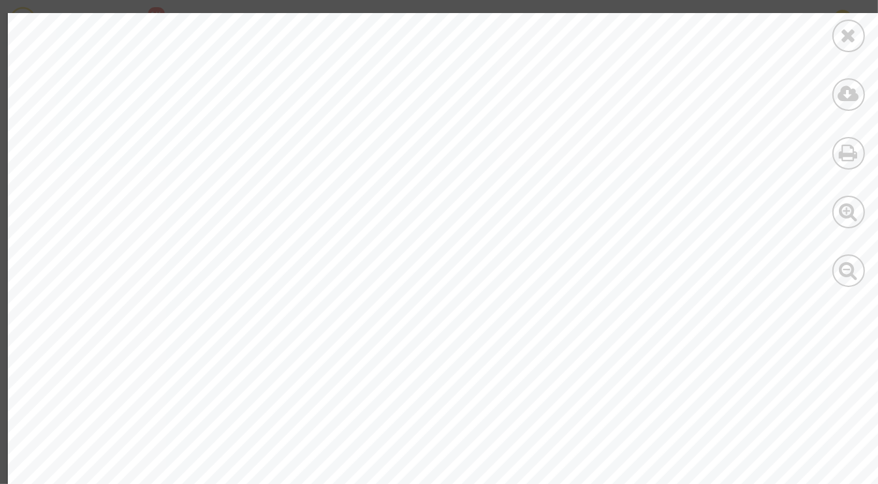
scroll to position [4499, 0]
click at [845, 34] on icon at bounding box center [849, 35] width 16 height 20
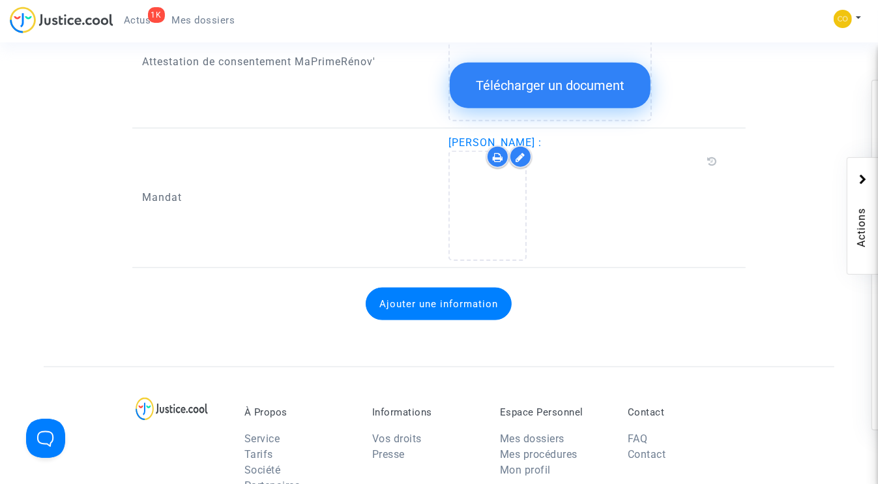
scroll to position [1369, 0]
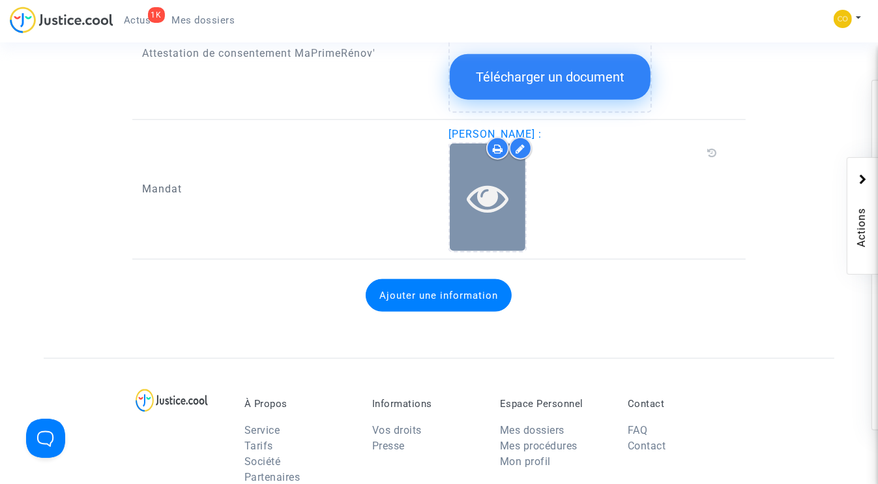
click at [490, 177] on icon at bounding box center [488, 198] width 42 height 42
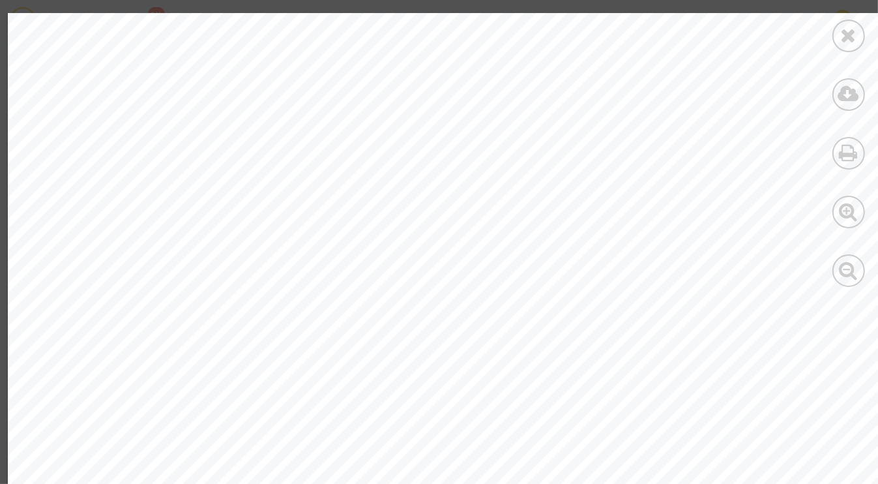
scroll to position [0, 0]
click at [851, 33] on icon at bounding box center [849, 35] width 16 height 20
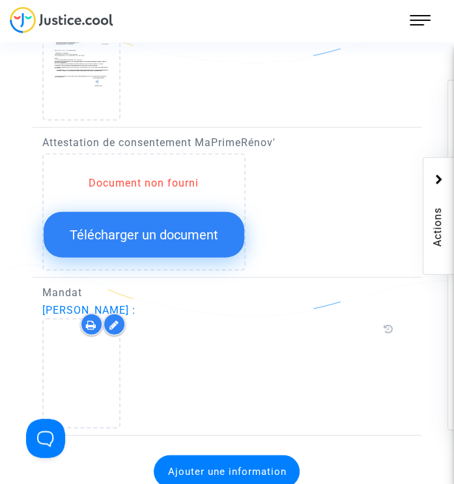
scroll to position [1624, 0]
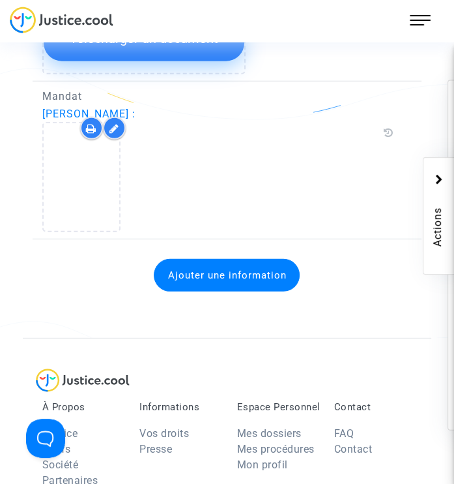
click at [115, 125] on icon at bounding box center [115, 128] width 10 height 10
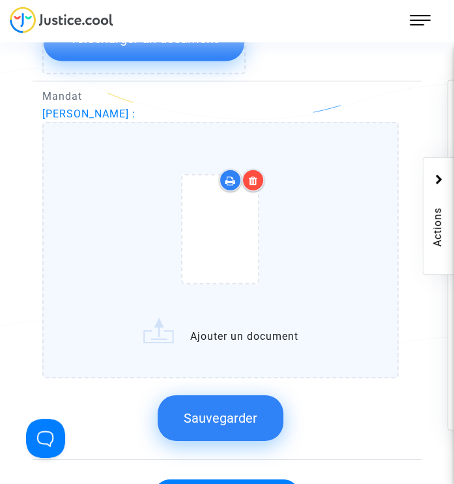
click at [255, 176] on icon at bounding box center [253, 180] width 9 height 10
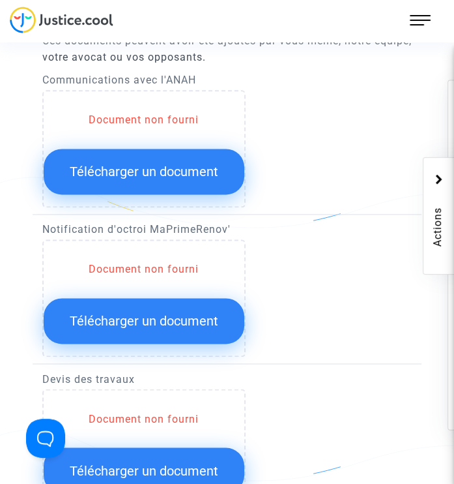
scroll to position [776, 0]
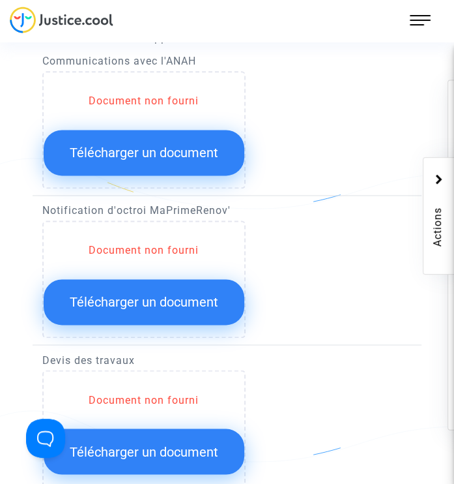
click at [181, 308] on button "Télécharger un document" at bounding box center [144, 302] width 201 height 46
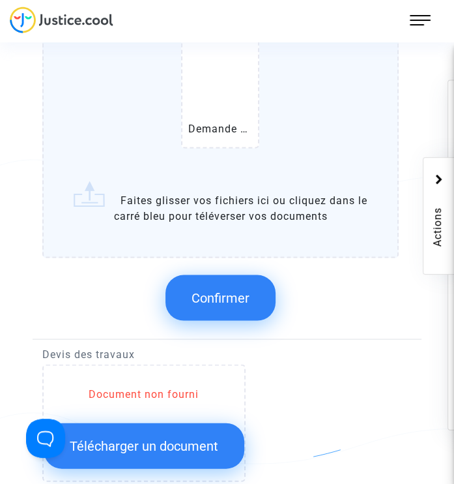
scroll to position [1037, 0]
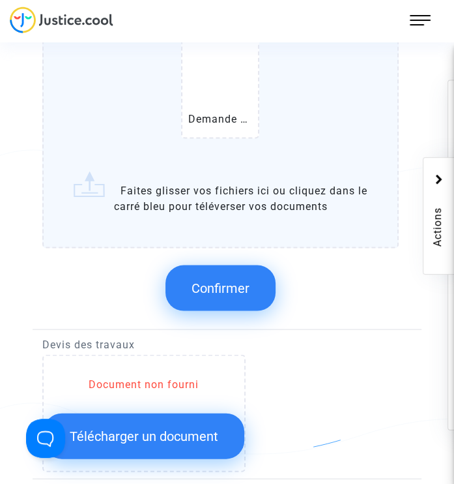
click at [229, 290] on span "Confirmer" at bounding box center [221, 288] width 58 height 16
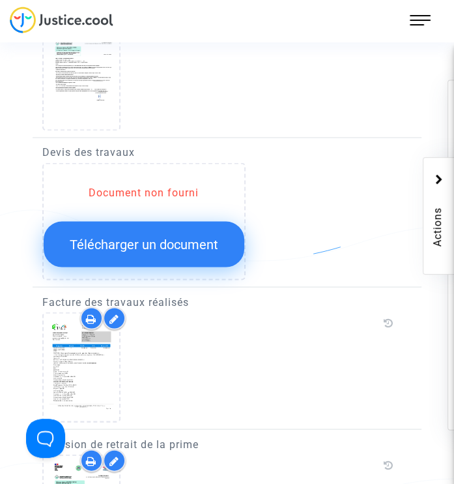
scroll to position [907, 0]
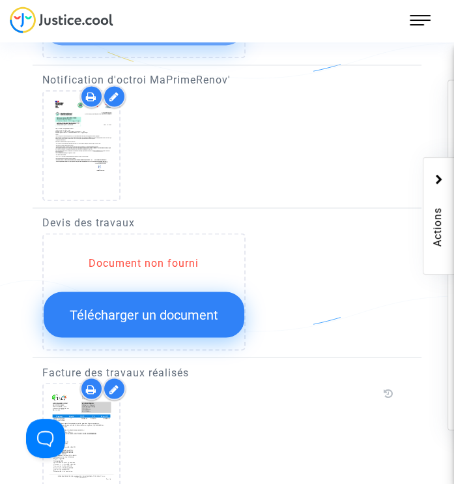
click at [191, 316] on span "Télécharger un document" at bounding box center [144, 314] width 149 height 16
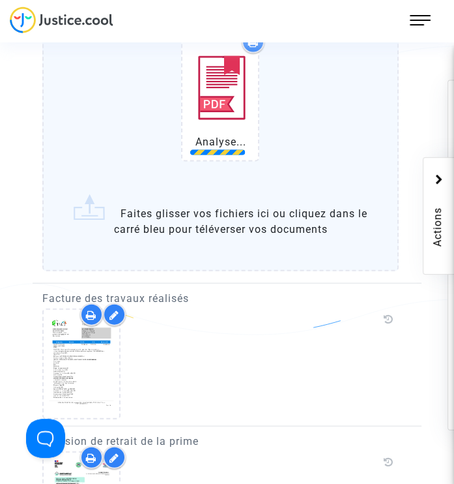
scroll to position [1168, 0]
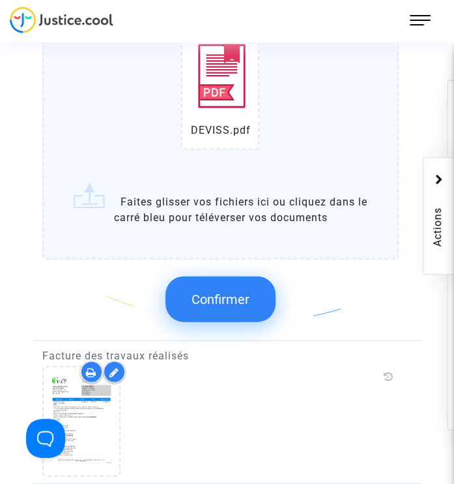
click at [251, 296] on button "Confirmer" at bounding box center [221, 299] width 110 height 46
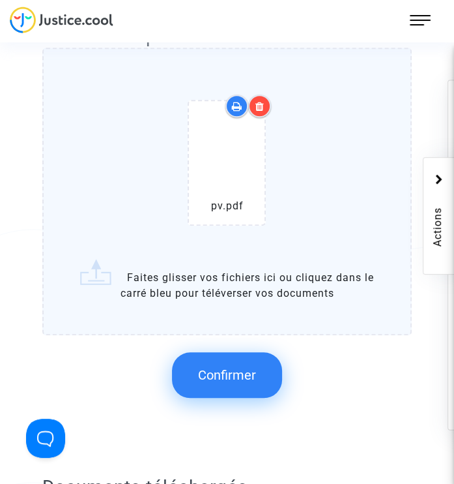
scroll to position [516, 0]
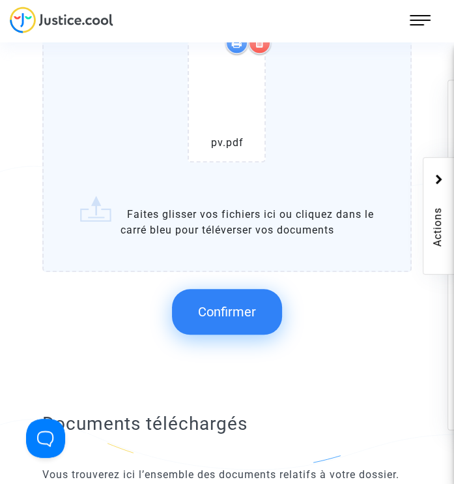
click at [248, 314] on span "Confirmer" at bounding box center [227, 312] width 58 height 16
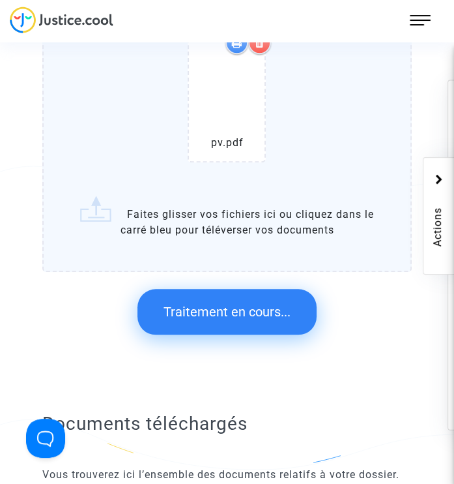
scroll to position [0, 0]
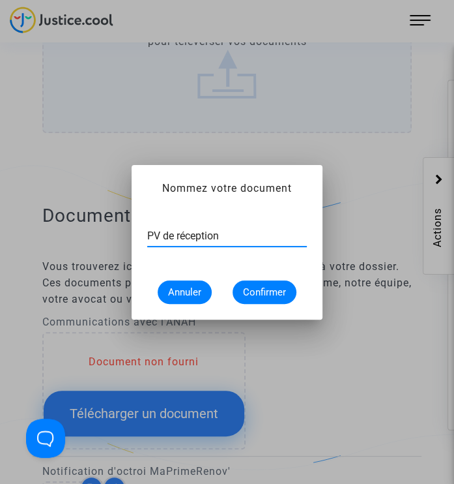
type input "PV de réception"
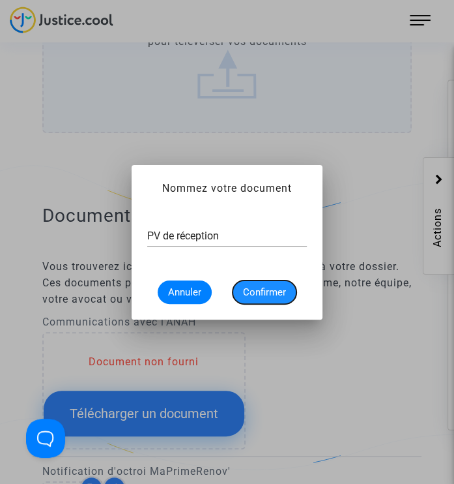
click at [268, 288] on span "Confirmer" at bounding box center [264, 292] width 43 height 12
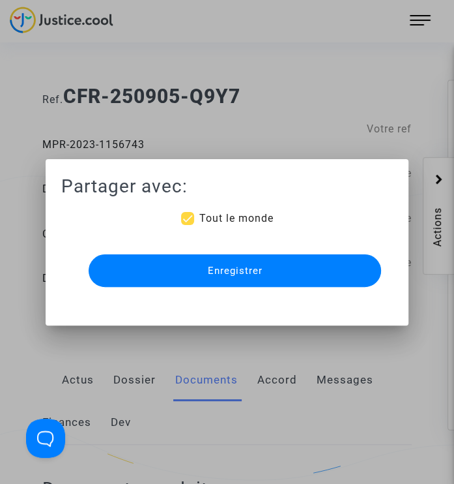
scroll to position [516, 0]
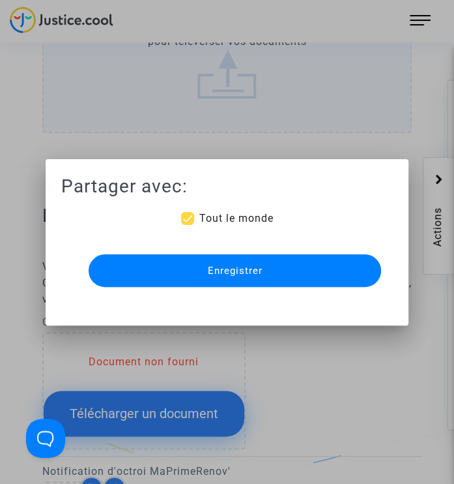
click at [222, 271] on span "Enregistrer" at bounding box center [235, 271] width 55 height 12
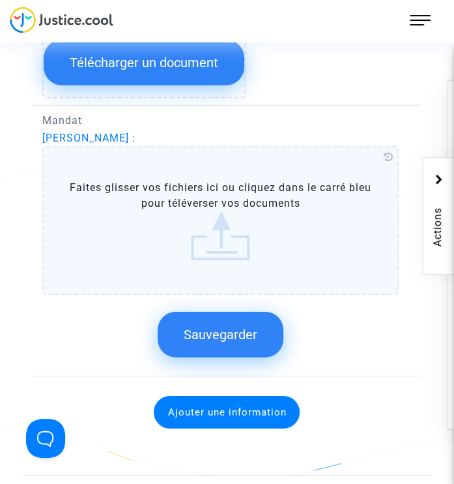
scroll to position [1779, 0]
